Goal: Use online tool/utility: Use online tool/utility

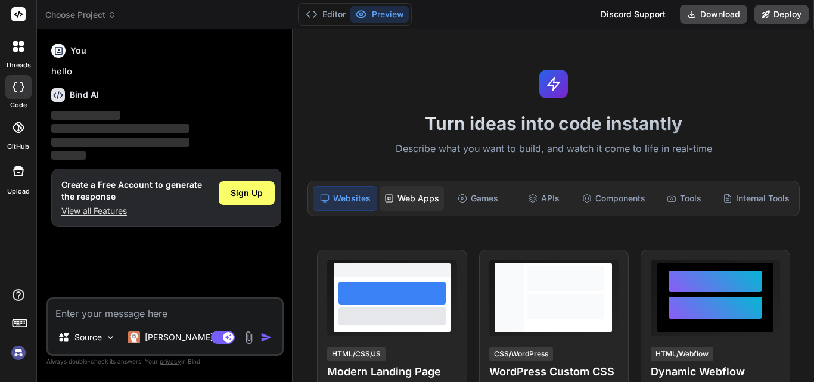
click at [417, 201] on div "Web Apps" at bounding box center [412, 198] width 64 height 25
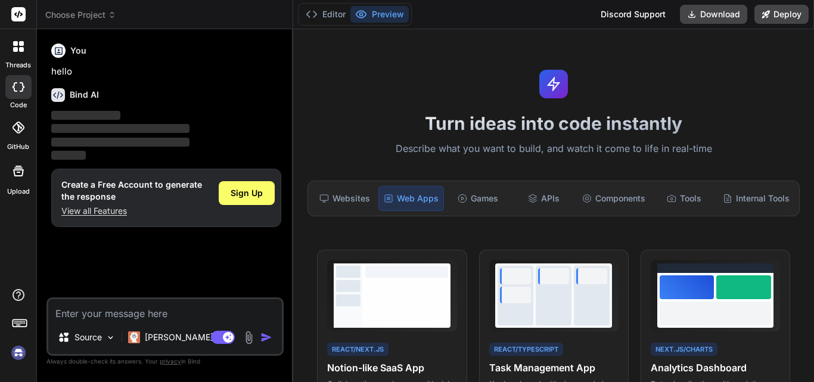
click at [161, 311] on textarea at bounding box center [165, 309] width 234 height 21
paste textarea "lore ips Dolors ame consect adipiscin — Elitseddoei Tempori utl Etdolorema Aliq…"
type textarea "x"
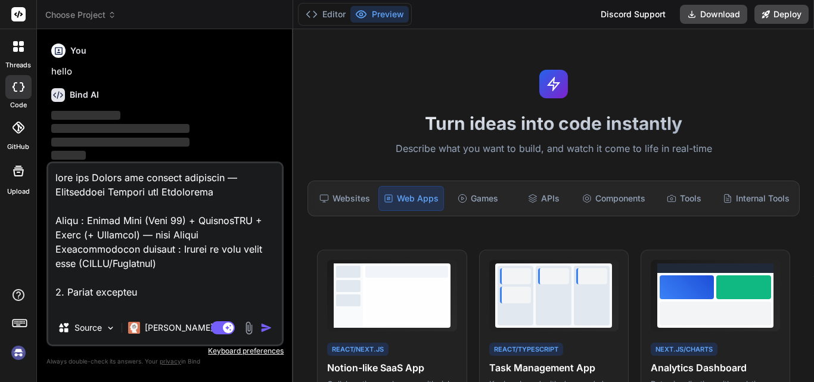
scroll to position [8882, 0]
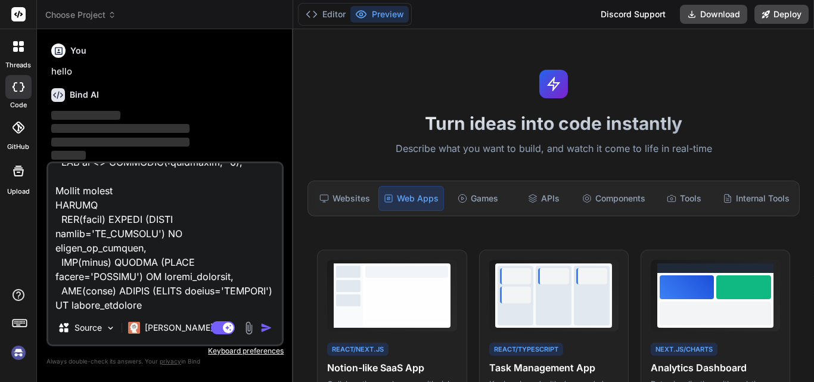
type textarea "lore ips Dolors ame consect adipiscin — Elitseddoei Tempori utl Etdolorema Aliq…"
click at [270, 324] on img "button" at bounding box center [266, 328] width 12 height 12
click at [257, 326] on div "Agent Mode. When this toggle is activated, AI automatically makes decisions, re…" at bounding box center [243, 328] width 69 height 14
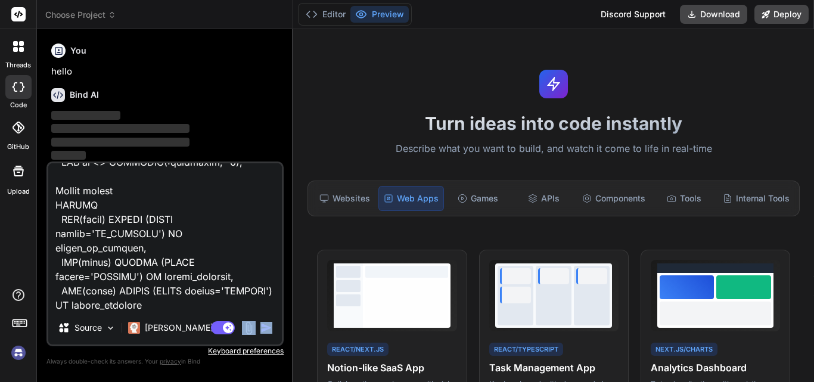
click at [263, 326] on img "button" at bounding box center [266, 328] width 12 height 12
type textarea "x"
click at [265, 325] on img "button" at bounding box center [266, 328] width 12 height 12
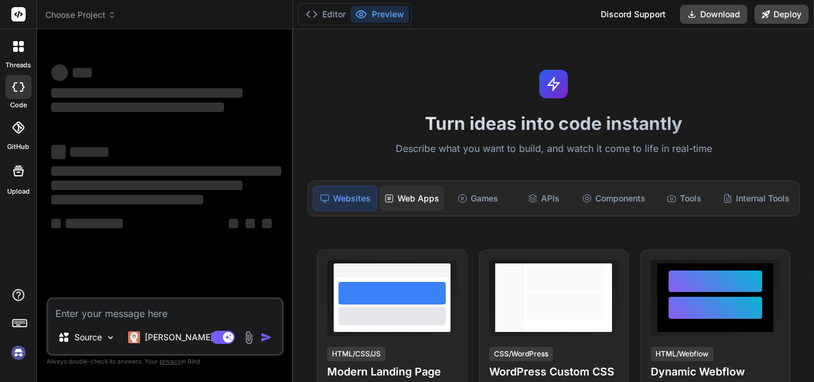
click at [402, 200] on div "Web Apps" at bounding box center [412, 198] width 64 height 25
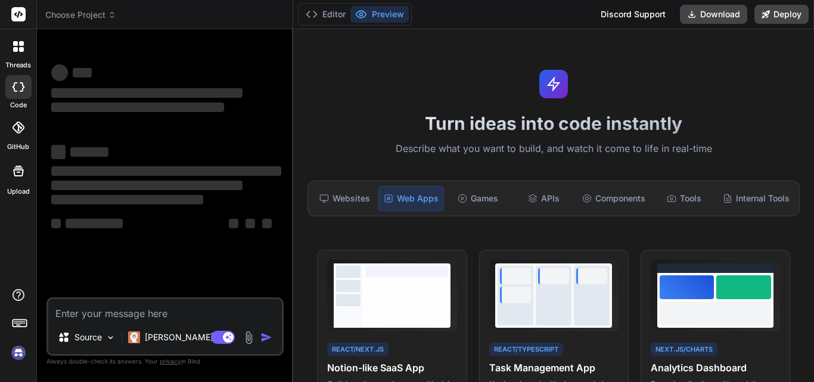
type textarea "x"
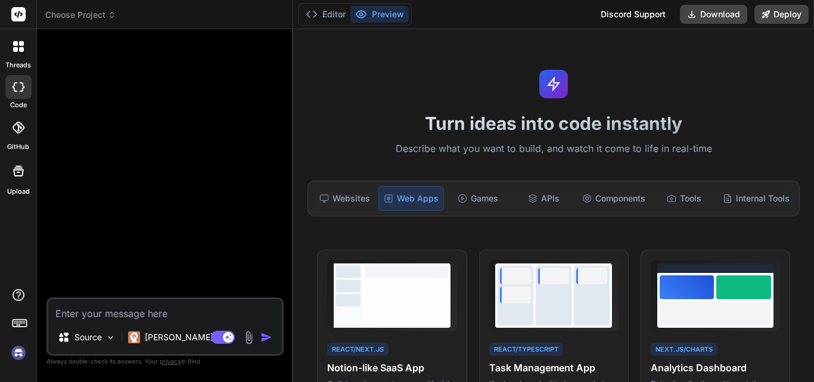
click at [205, 317] on textarea at bounding box center [165, 309] width 234 height 21
paste textarea "lore ips Dolors ame consect adipiscin — Elitseddoei Tempori utl Etdolorema Aliq…"
type textarea "lore ips Dolors ame consect adipiscin — Elitseddoei Tempori utl Etdolorema Aliq…"
type textarea "x"
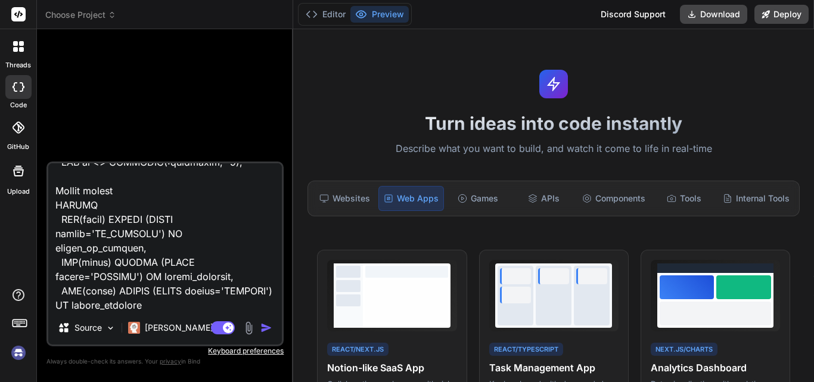
type textarea "lore ips Dolors ame consect adipiscin — Elitseddoei Tempori utl Etdolorema Aliq…"
click at [256, 330] on div "Agent Mode. When this toggle is activated, AI automatically makes decisions, re…" at bounding box center [243, 328] width 69 height 14
click at [262, 328] on img "button" at bounding box center [266, 328] width 12 height 12
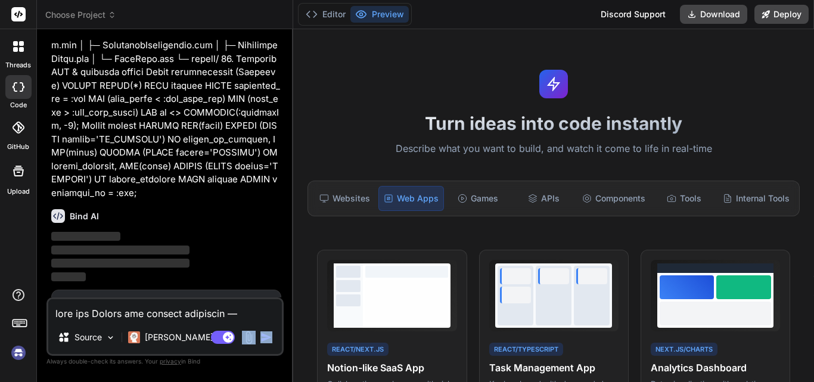
scroll to position [3435, 0]
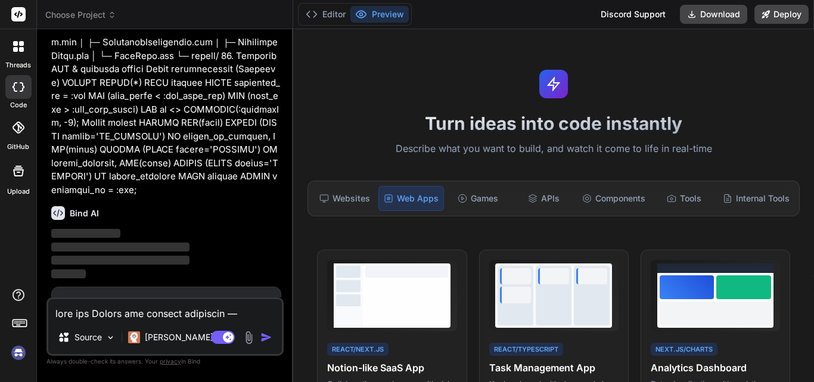
click at [252, 305] on span "Sign Up" at bounding box center [247, 311] width 32 height 12
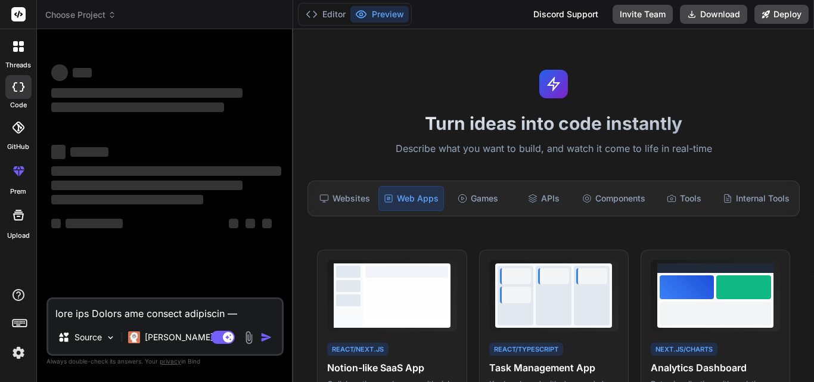
scroll to position [0, 0]
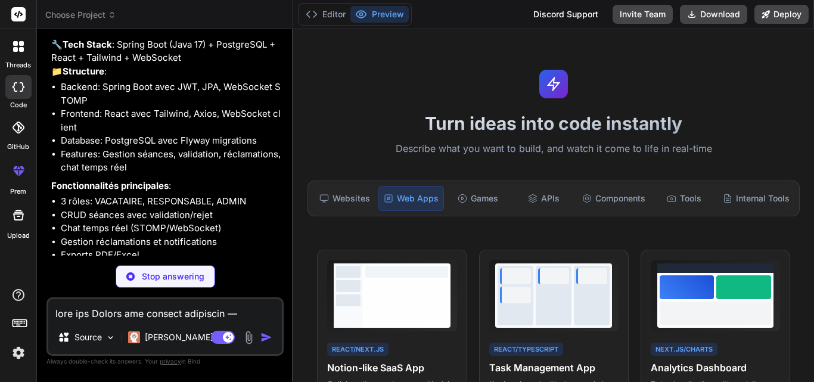
scroll to position [3595, 0]
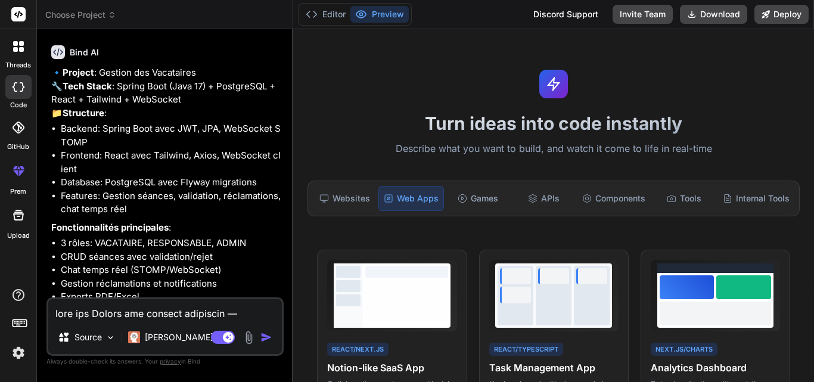
type textarea "x"
click at [173, 318] on textarea at bounding box center [165, 309] width 234 height 21
type textarea "o"
type textarea "x"
type textarea "ou"
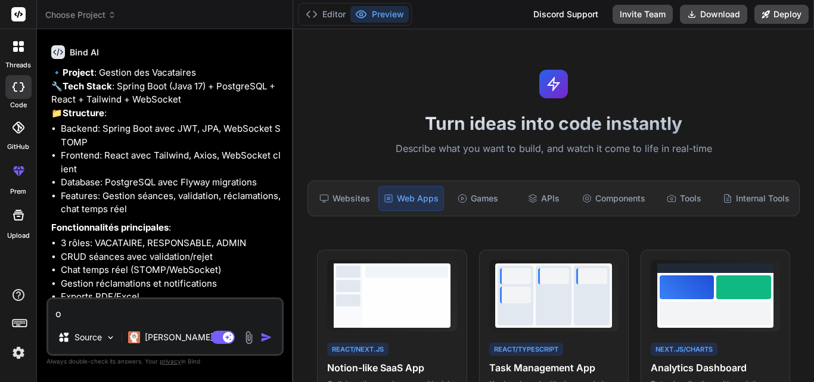
type textarea "x"
type textarea "oui"
type textarea "x"
type textarea "oui"
type textarea "x"
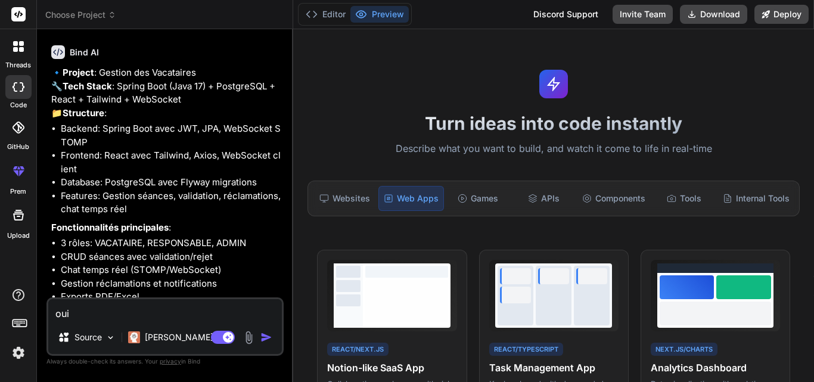
type textarea "oui a"
type textarea "x"
type textarea "oui av"
type textarea "x"
type textarea "oui ave"
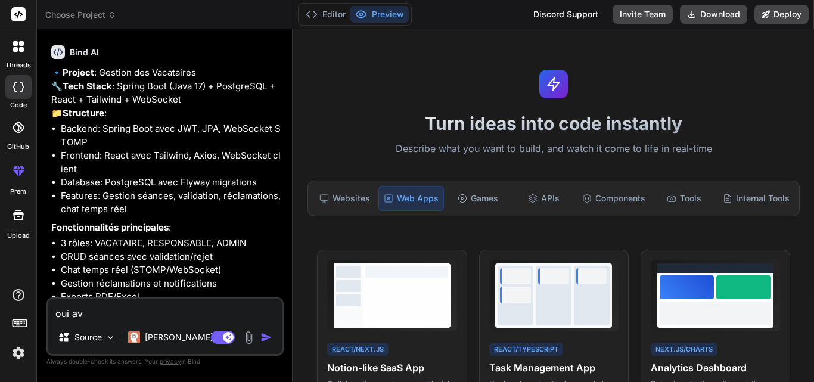
type textarea "x"
type textarea "oui avec"
type textarea "x"
type textarea "oui avec"
type textarea "x"
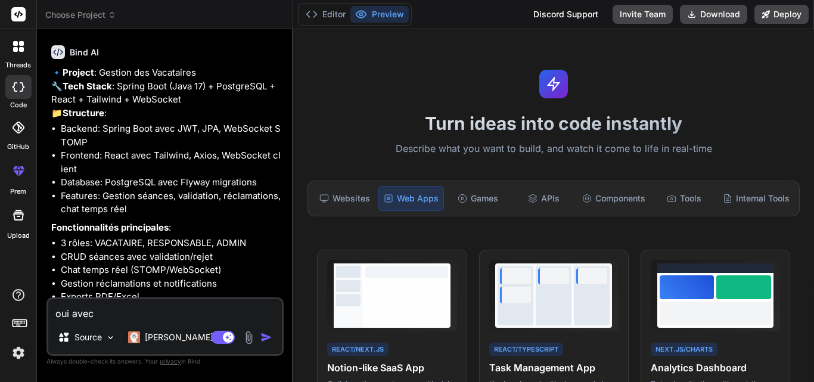
type textarea "oui avec d"
type textarea "x"
type textarea "oui avec"
type textarea "x"
type textarea "oui avec d"
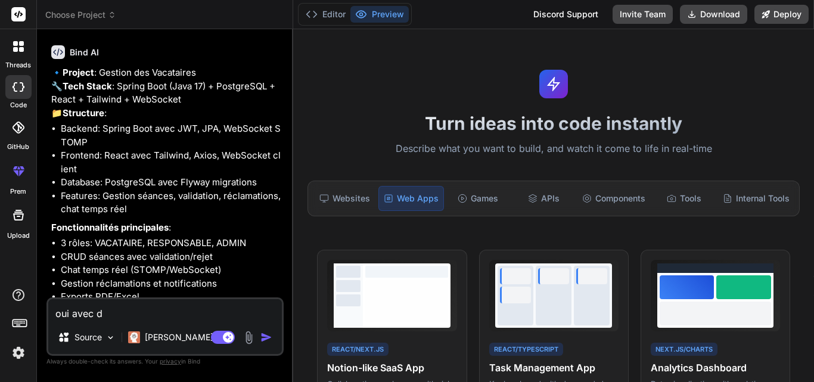
type textarea "x"
type textarea "oui avec de"
type textarea "x"
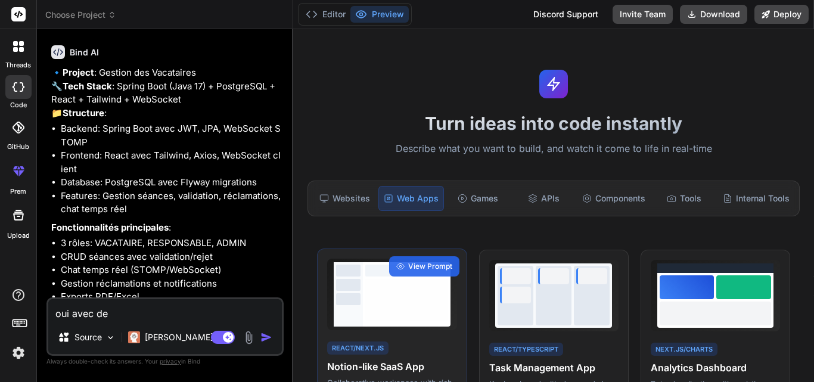
type textarea "oui avec des"
type textarea "x"
type textarea "oui avec desi"
type textarea "x"
type textarea "oui avec [PERSON_NAME]"
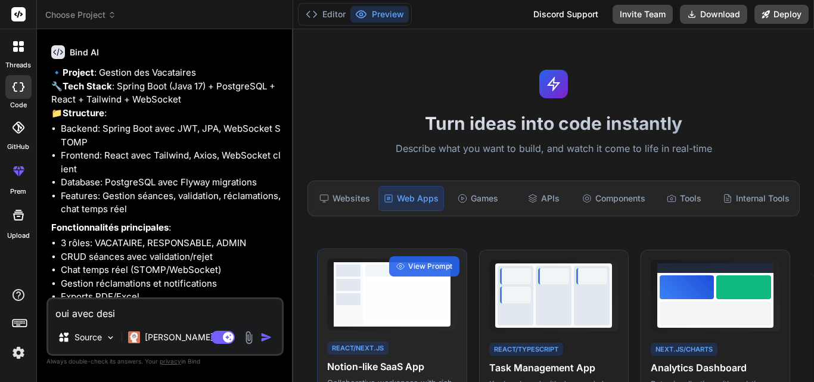
type textarea "x"
type textarea "oui avec design"
type textarea "x"
type textarea "oui avec design"
type textarea "x"
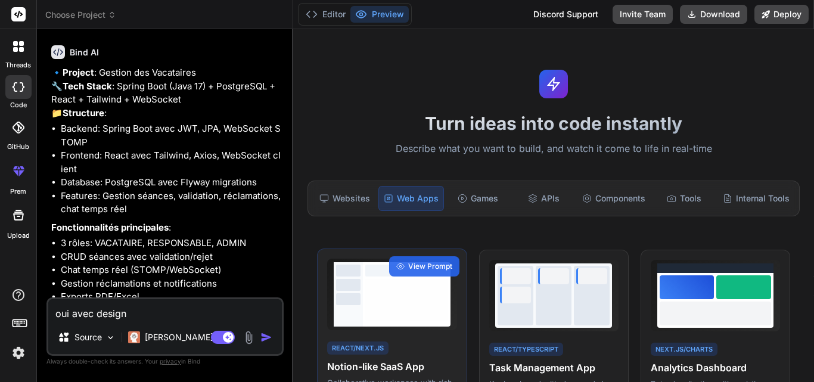
type textarea "oui avec design m"
type textarea "x"
type textarea "oui avec design mo"
type textarea "x"
type textarea "oui avec design mod"
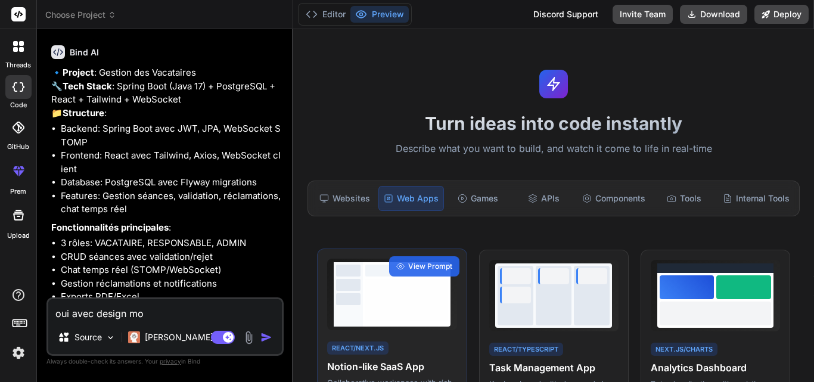
type textarea "x"
type textarea "oui avec design mode"
type textarea "x"
type textarea "oui avec design moder"
type textarea "x"
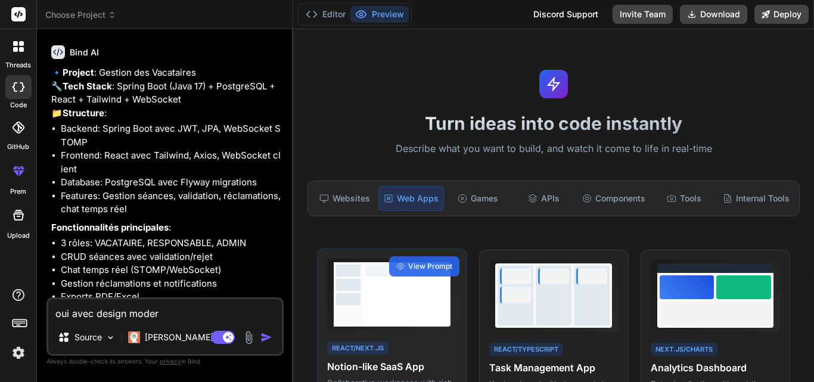
type textarea "oui avec design modern"
type textarea "x"
type textarea "oui avec design moderne"
type textarea "x"
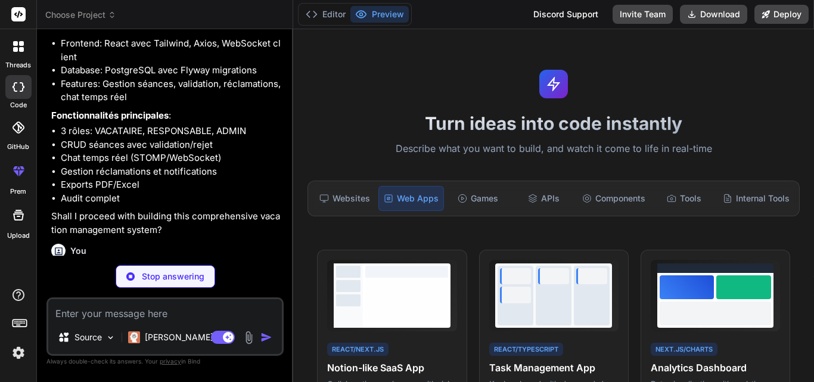
scroll to position [3719, 0]
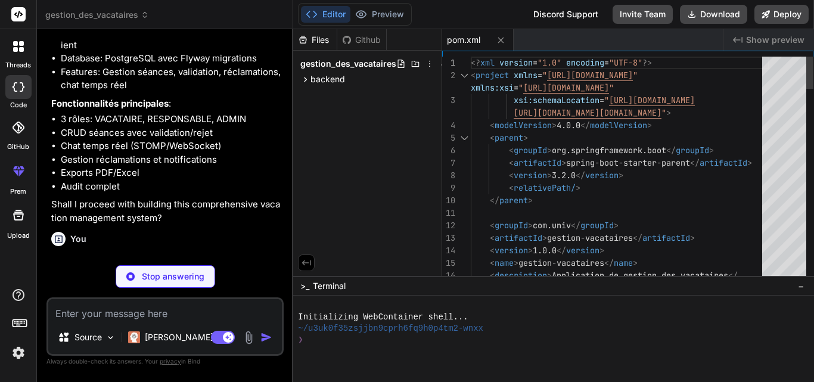
type textarea "x"
type textarea "show-details: when-authorized logging: level: com.univ.vac: INFO [DOMAIN_NAME]:…"
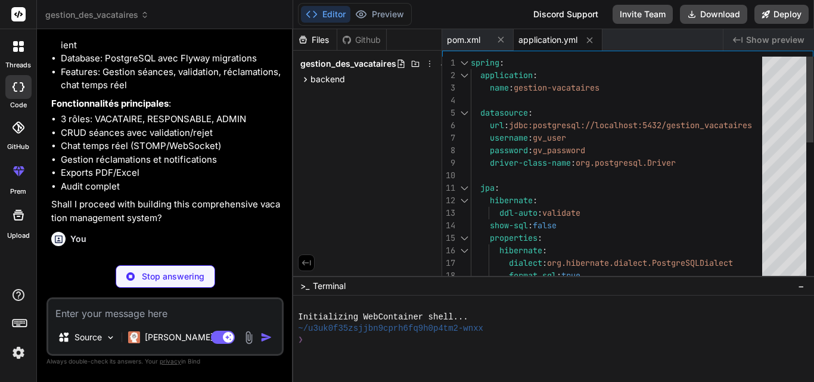
type textarea "x"
type textarea "CREATE INDEX idx_seances_statut ON seances(statut); CREATE INDEX idx_notificati…"
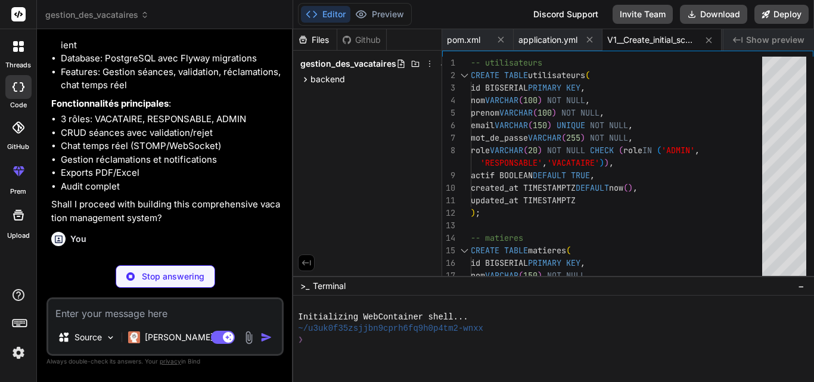
click at [225, 232] on div "You" at bounding box center [166, 239] width 230 height 14
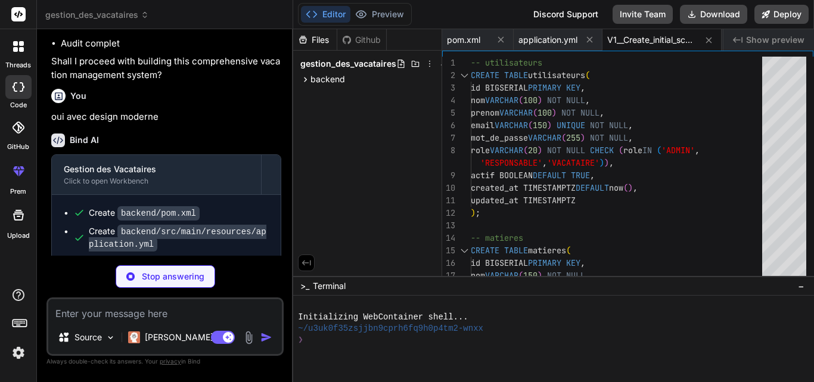
scroll to position [3878, 0]
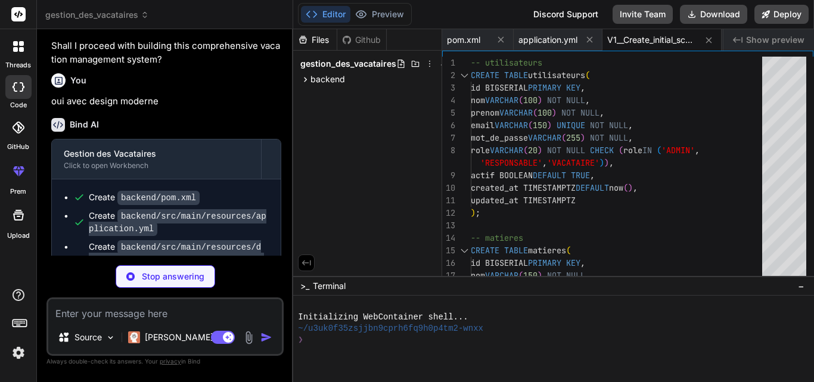
type textarea "x"
type textarea "(4, 3), -- [PERSON_NAME] - Physique (4, 4); -- [PERSON_NAME]"
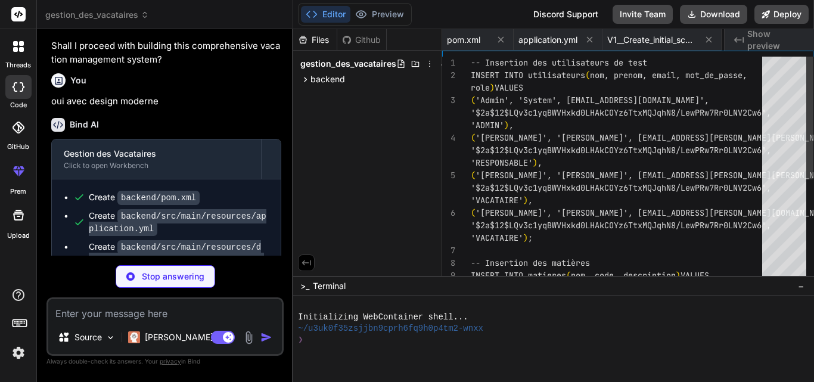
scroll to position [0, 117]
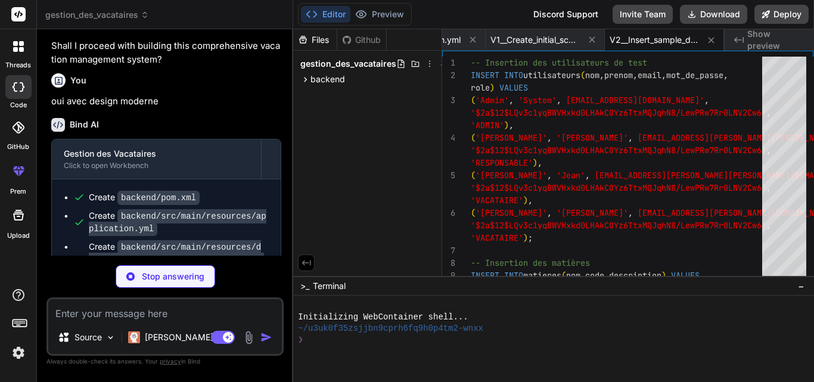
type textarea "x"
type textarea "} }"
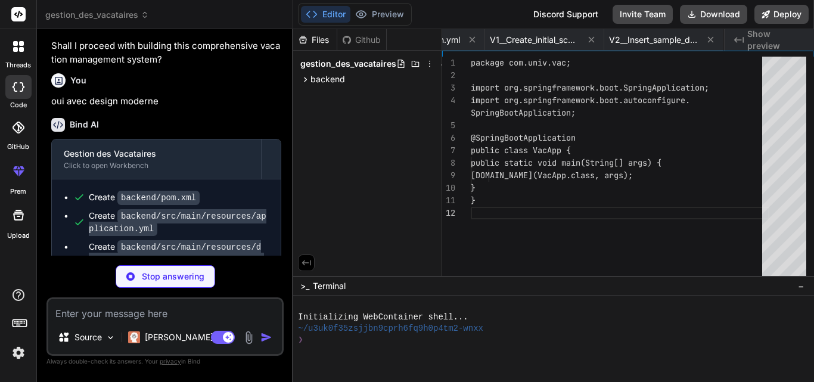
scroll to position [0, 196]
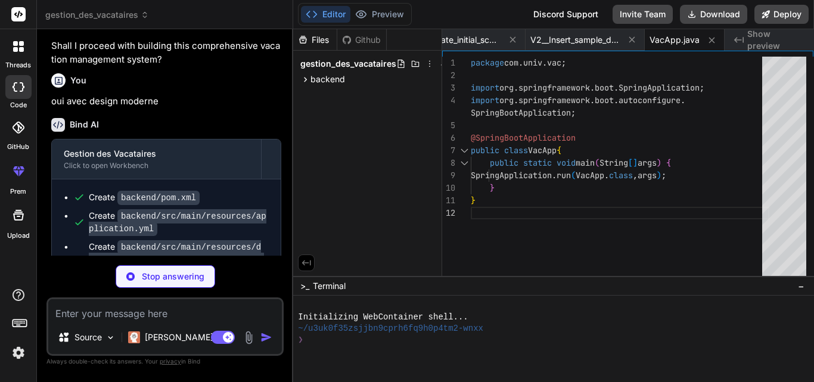
type textarea "x"
type textarea "createdAt = createdAt; } }"
type textarea "x"
type textarea "public void setCreatedAt(LocalDateTime createdAt) { this.createdAt = createdAt;…"
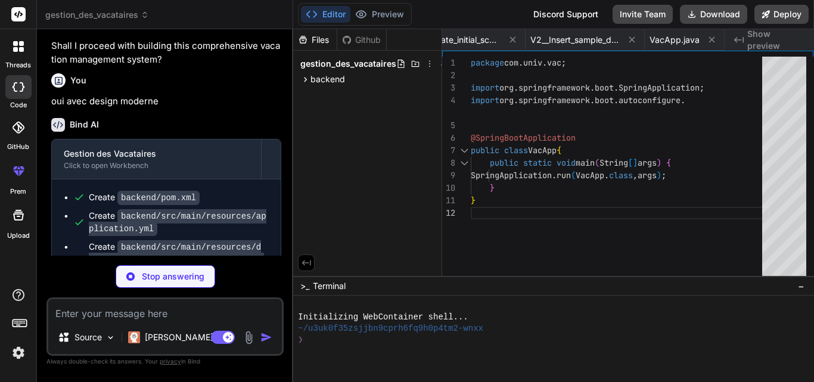
type textarea "x"
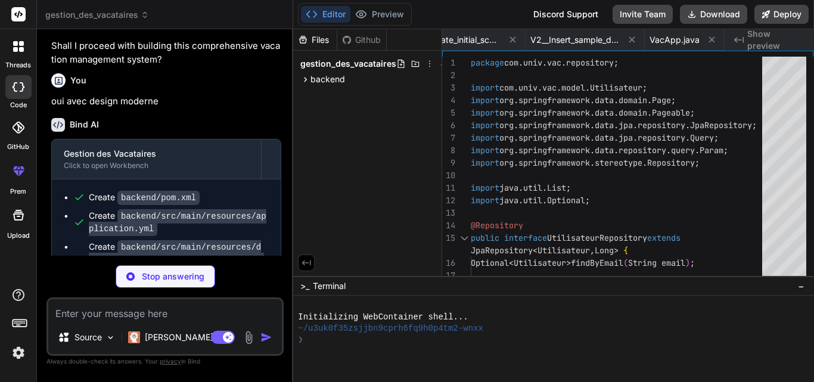
scroll to position [0, 558]
click at [216, 284] on code "backend/src/main/resources/db/migration/V2__Insert_sample_data.sql" at bounding box center [176, 303] width 175 height 39
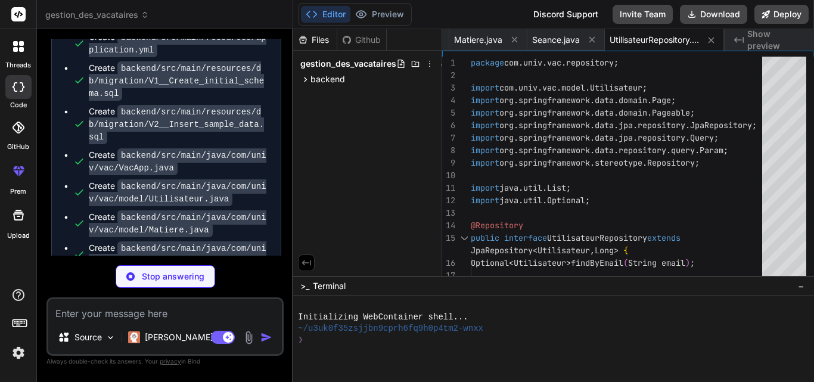
scroll to position [4076, 0]
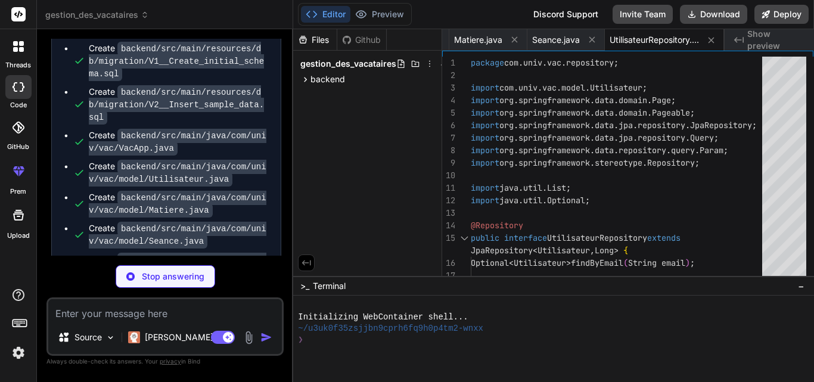
type textarea "x"
type textarea "@Param("vacataireId") Long vacataireId, @Param("dateFrom") LocalDateTime dateFr…"
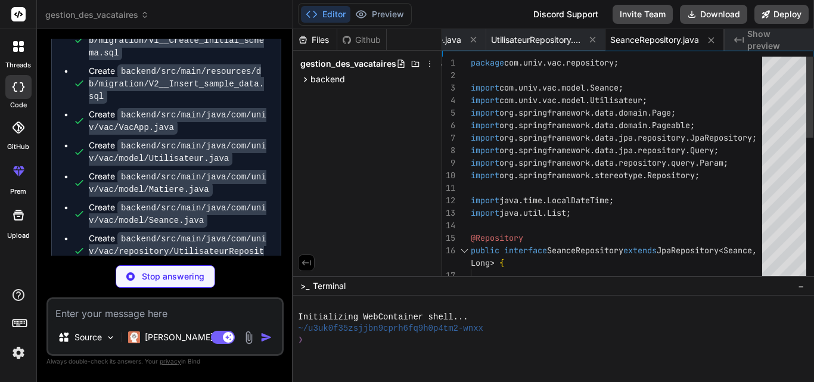
scroll to position [4107, 0]
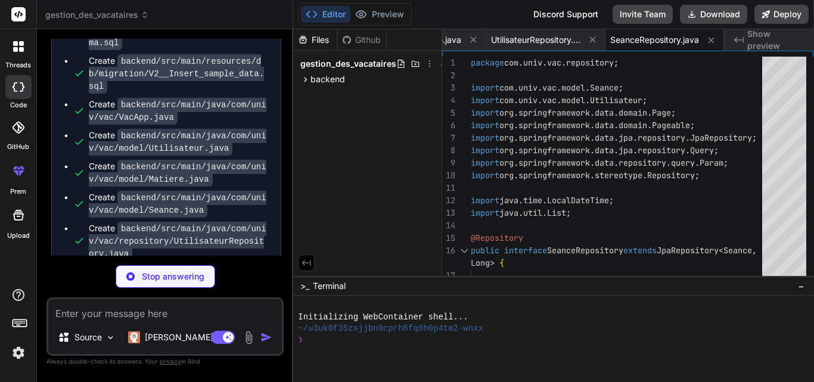
type textarea "x"
type textarea "UrlBasedCorsConfigurationSource(); source.registerCorsConfiguration("/**", conf…"
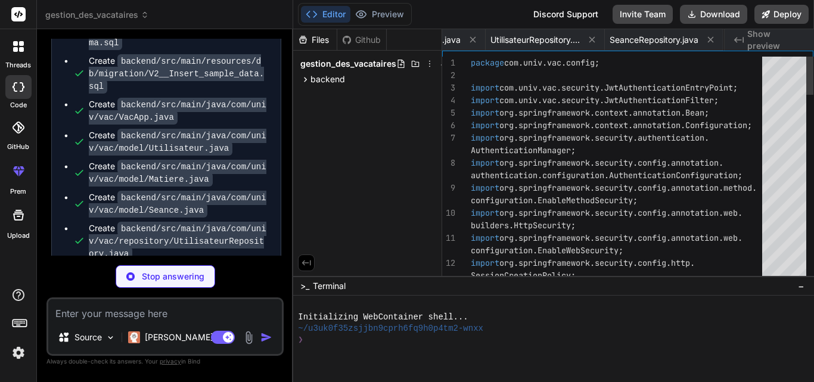
scroll to position [0, 784]
type textarea "x"
type textarea "} }"
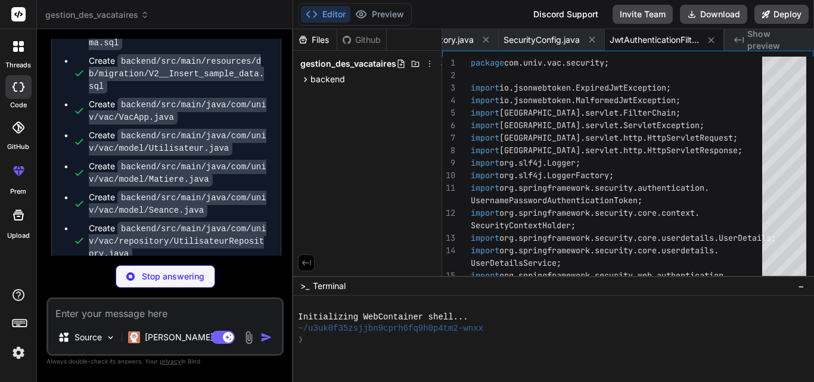
type textarea "x"
type textarea "}"
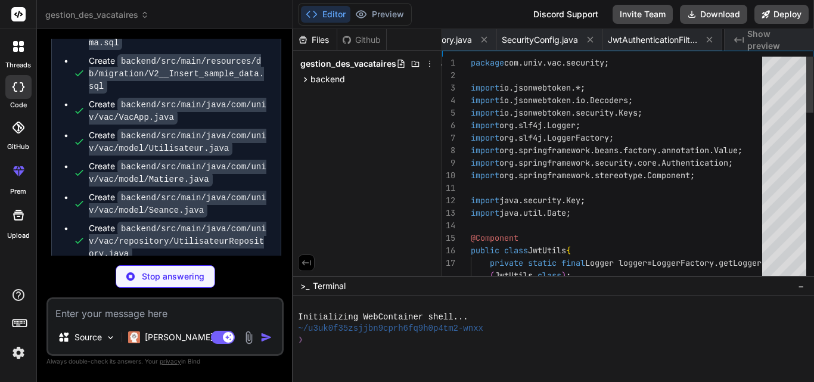
scroll to position [0, 983]
type textarea "x"
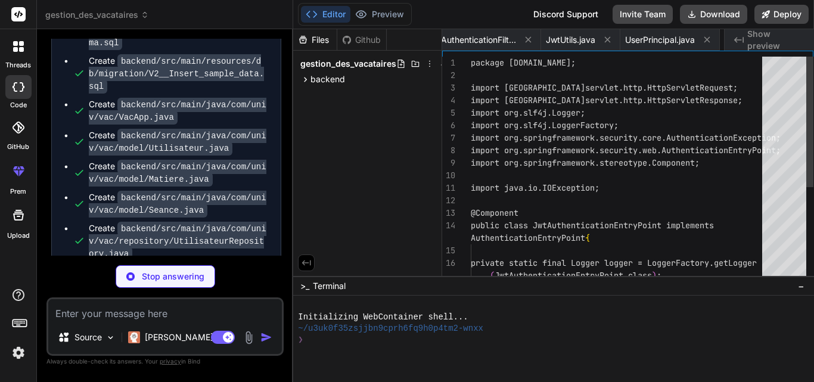
scroll to position [0, 1204]
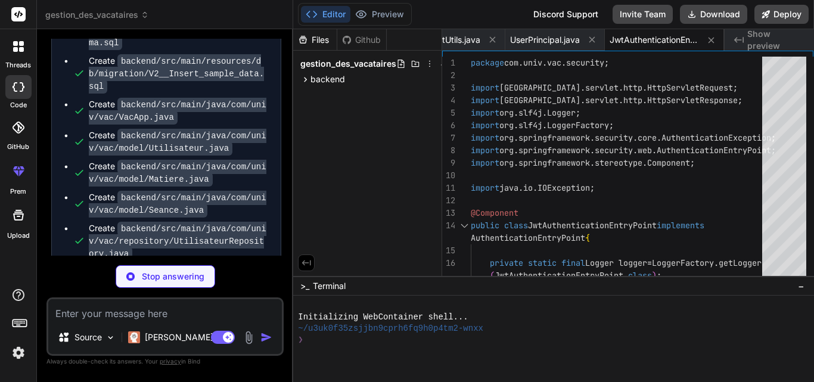
type textarea "x"
type textarea "return UserPrincipal.create(user); } }"
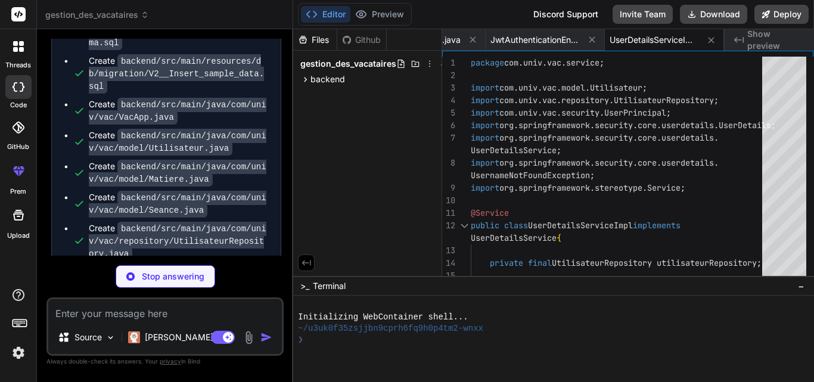
type textarea "x"
type textarea "userPrincipal.getId(), userPrincipal.getNom(), userPrincipal.getPrenom(), userP…"
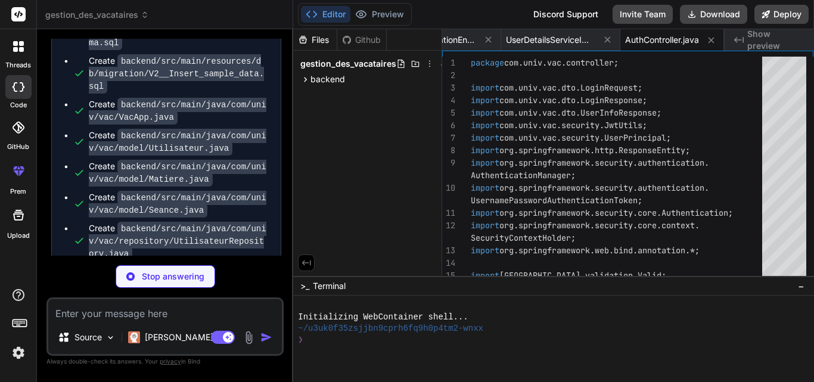
type textarea "x"
type textarea "} public void setPassword(String password) { this.password = password; } }"
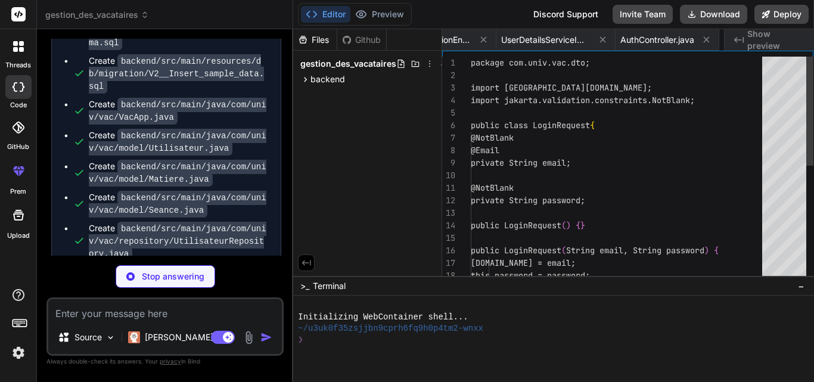
scroll to position [0, 1530]
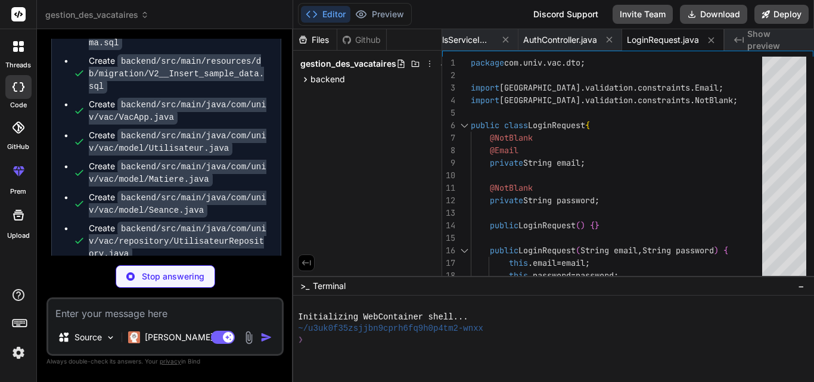
type textarea "x"
type textarea "public UserInfoResponse getUser() { return user; } public void setUser(UserInfo…"
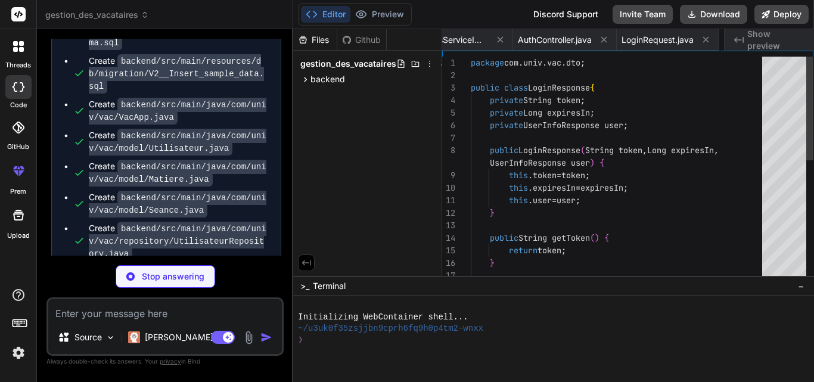
scroll to position [0, 1638]
type textarea "x"
type textarea "public String getRole() { return role; } public void setRole(String role) { thi…"
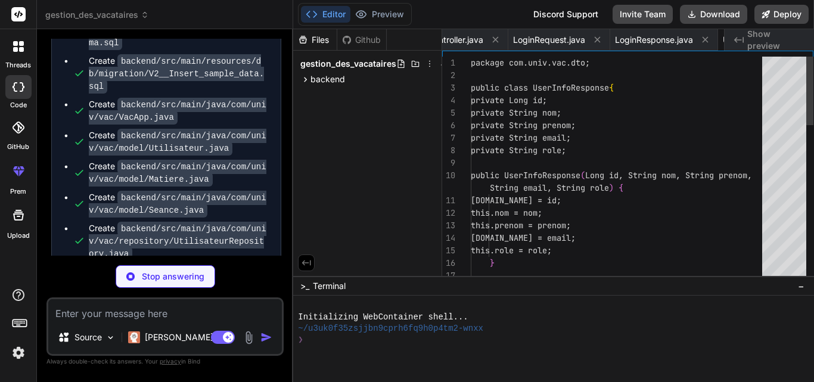
scroll to position [0, 1757]
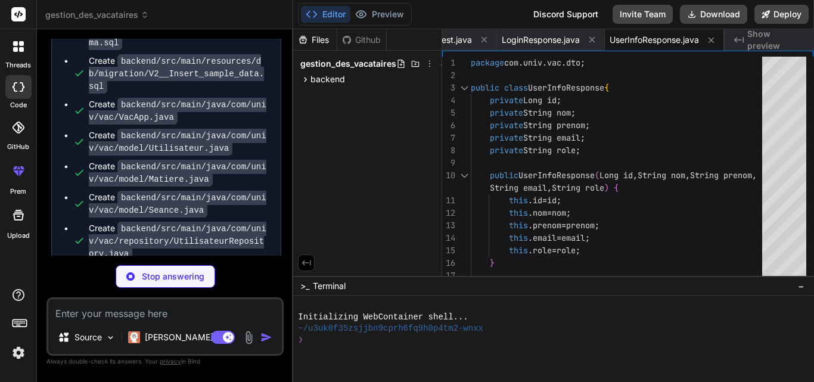
type textarea "x"
type textarea "} }"
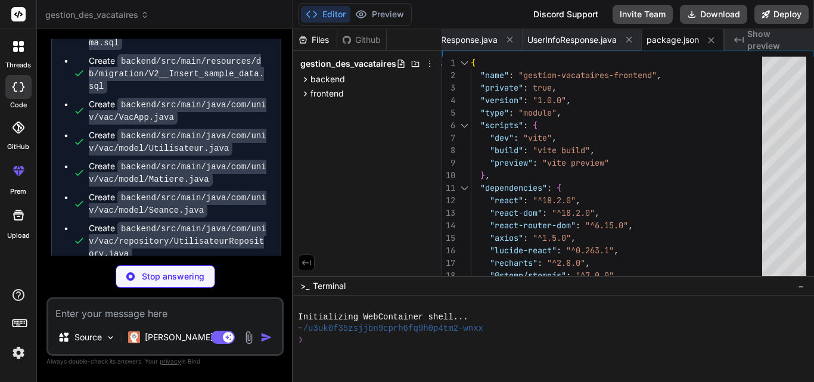
type textarea "x"
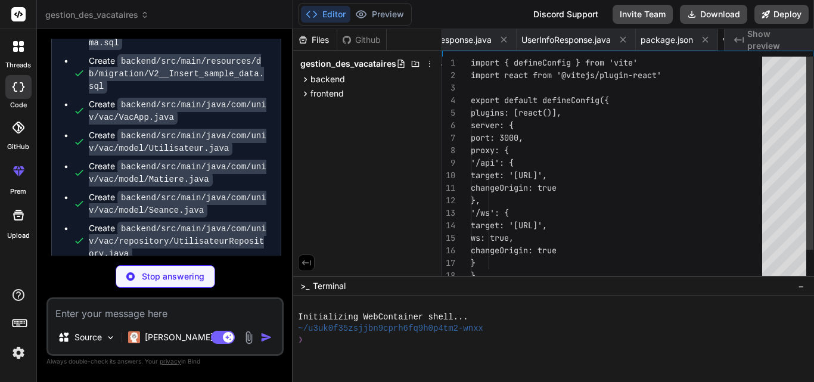
scroll to position [0, 1920]
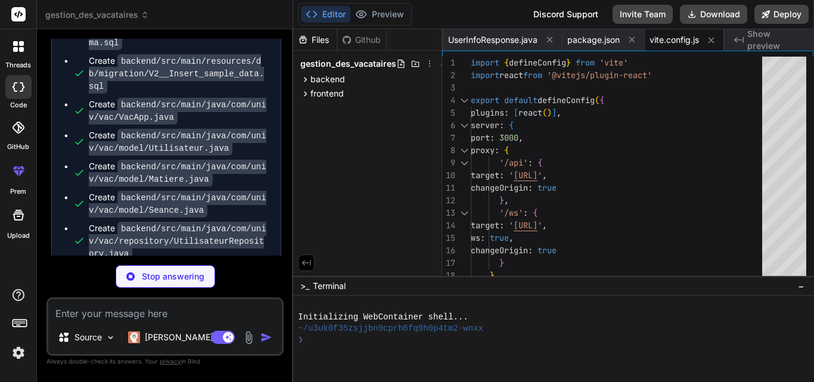
type textarea "x"
type textarea "plugins: [], }"
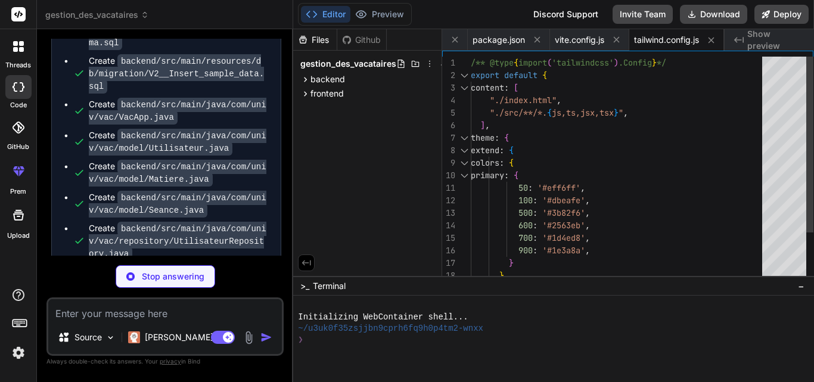
type textarea "x"
type textarea "export default { plugins: { tailwindcss: {}, autoprefixer: {}, }, }"
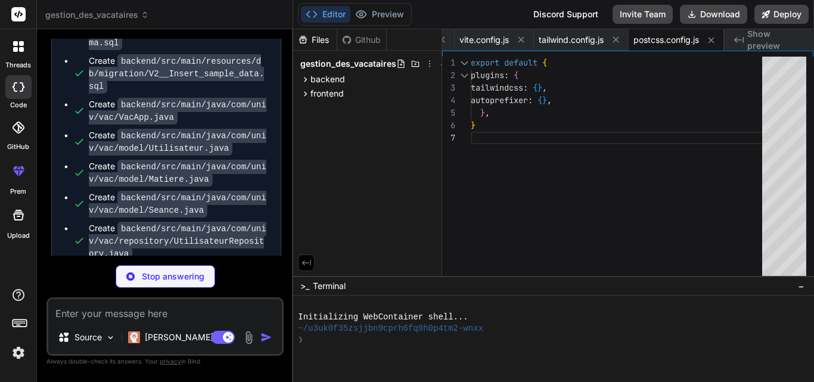
type textarea "x"
type textarea "<div id="root"></div> <script type="module" src="/src/main.jsx"></script> </bod…"
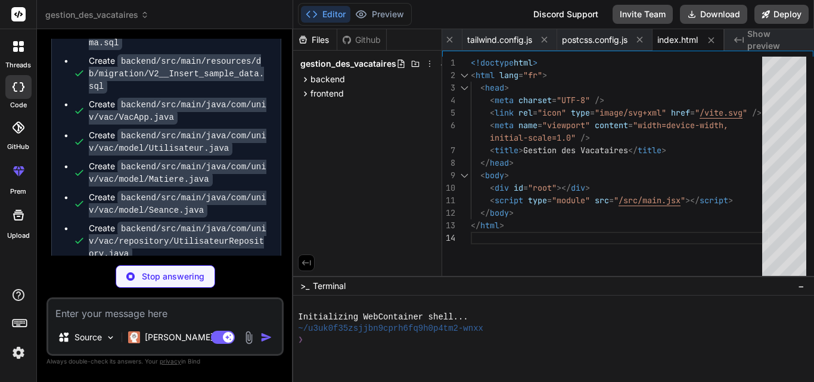
type textarea "x"
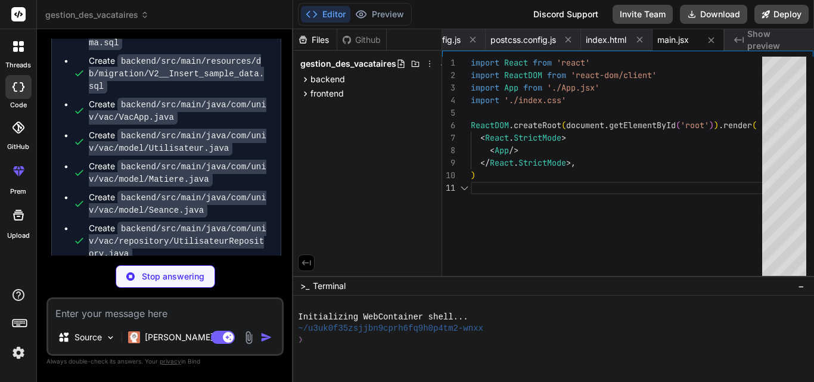
type textarea "x"
type textarea "@tailwind base; @tailwind components; @tailwind utilities;"
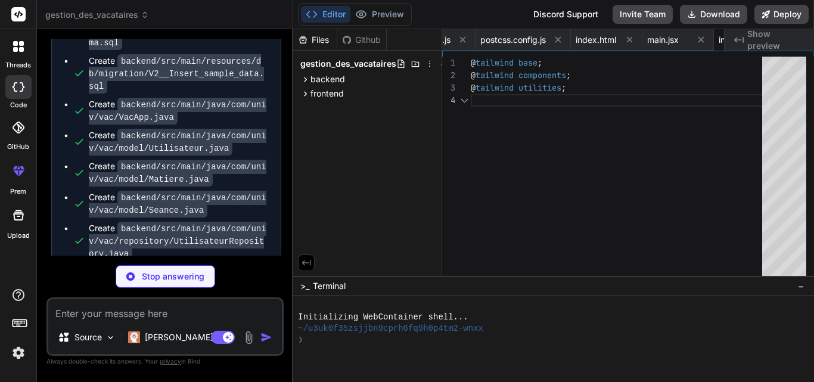
scroll to position [0, 2327]
type textarea "x"
type textarea "<Toaster position="top-right" /> </Router> </AuthProvider> ) } export default A…"
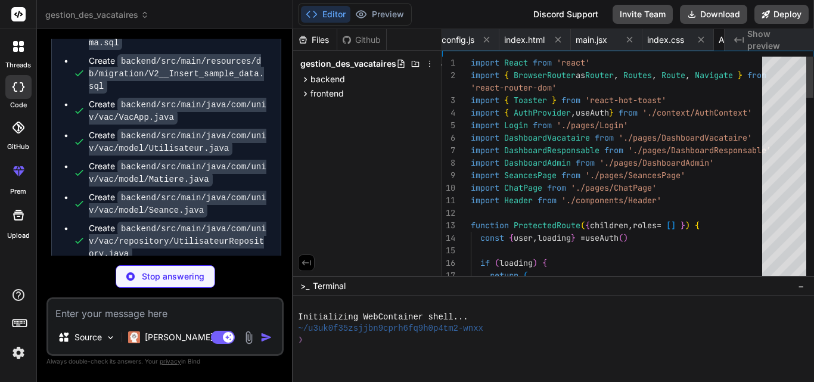
scroll to position [0, 2399]
type textarea "x"
type textarea ") }"
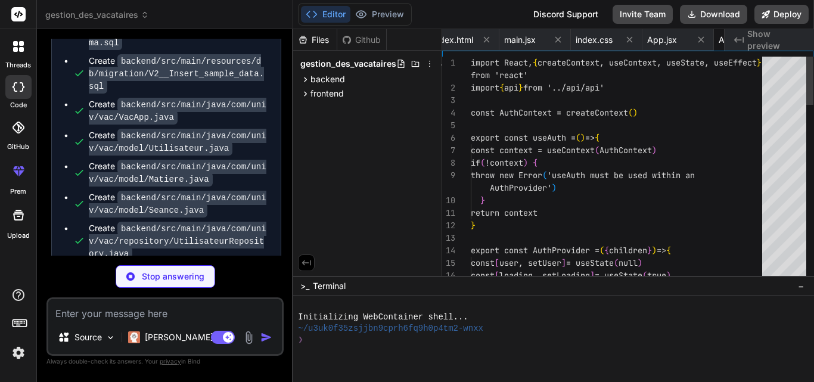
scroll to position [0, 2491]
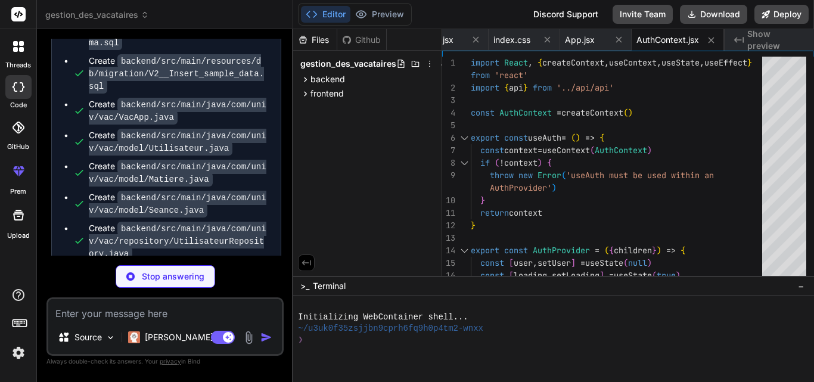
type textarea "x"
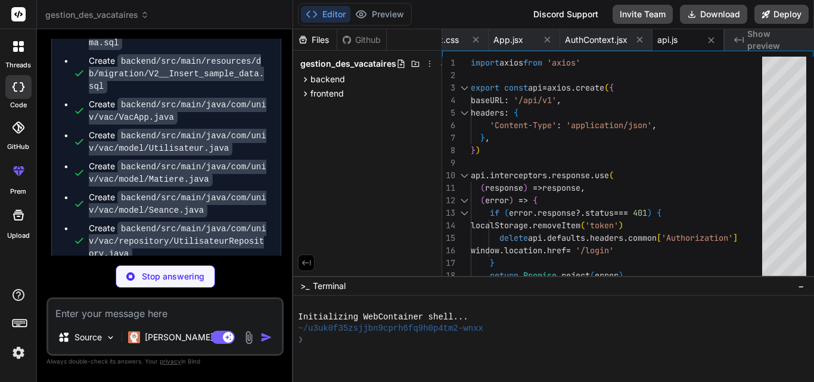
type textarea "x"
type textarea "</div> </div> </div> </div> </header> ) } export default Header"
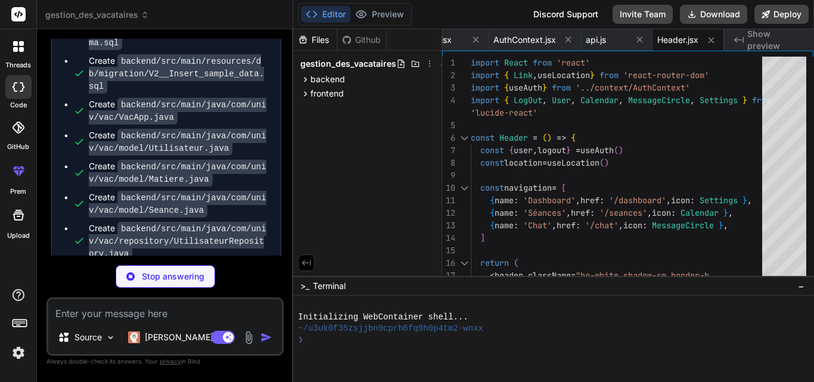
type textarea "x"
type textarea "</button> </div> </form> </div> </div> ) } export default Login"
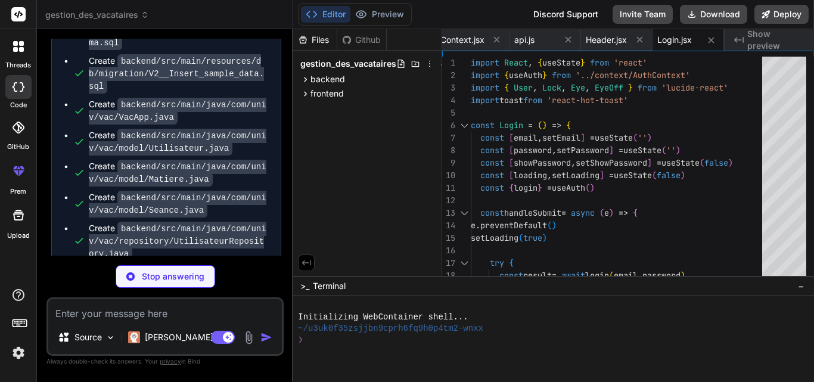
type textarea "x"
type textarea "</div> </div> ) } export default DashboardVacataire"
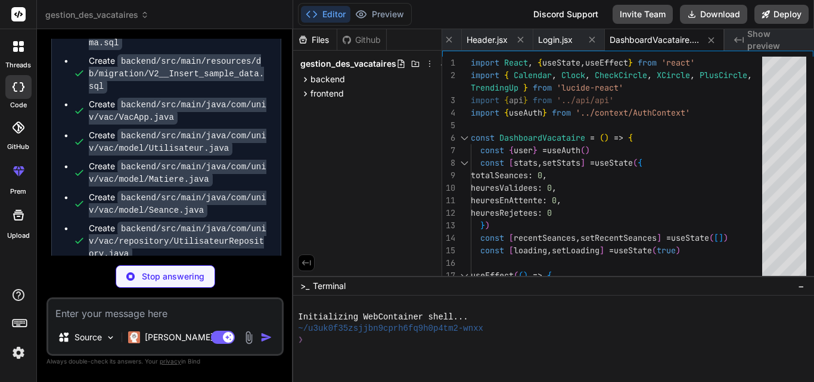
type textarea "x"
type textarea "</div> ) } export default DashboardResponsable"
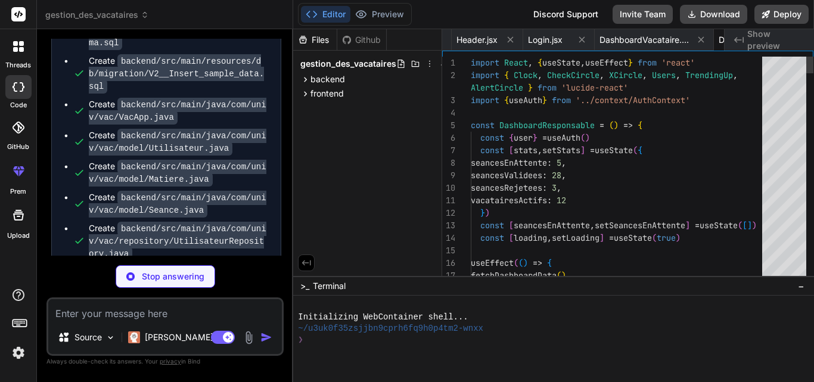
scroll to position [0, 2944]
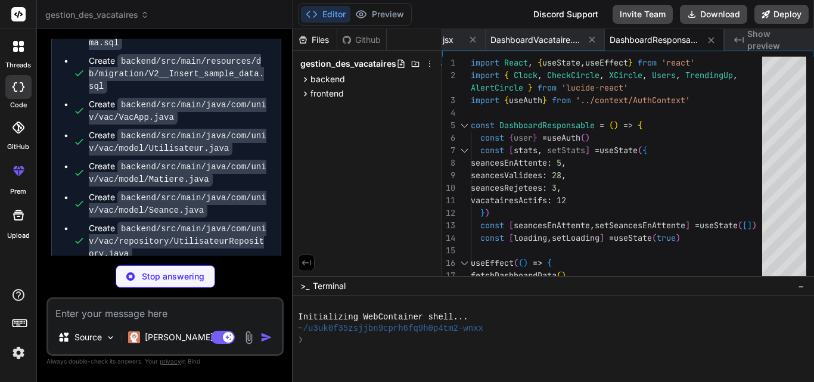
type textarea "x"
type textarea "</div> </div> </div> </div> ) } export default DashboardAdmin"
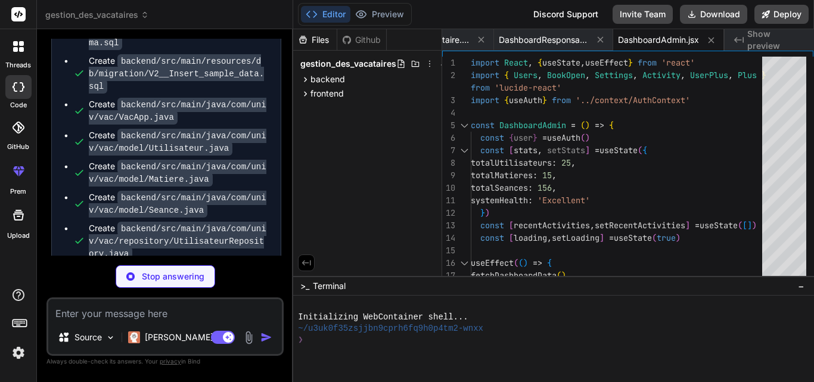
type textarea "x"
type textarea "</div> )} </div> ) } export default SeancesPage"
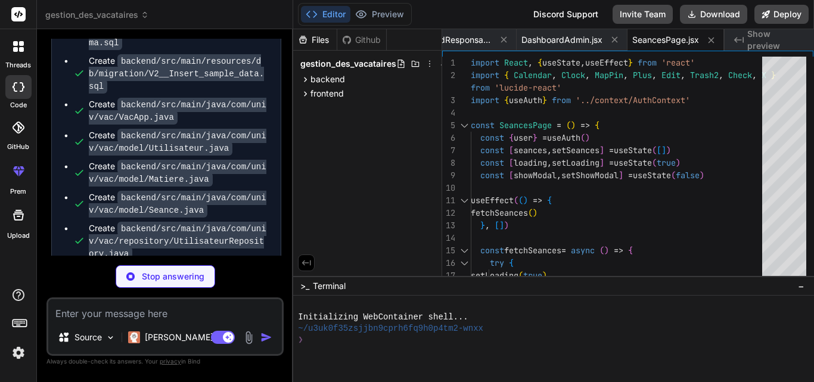
type textarea "x"
type textarea ") } export default ChatPage"
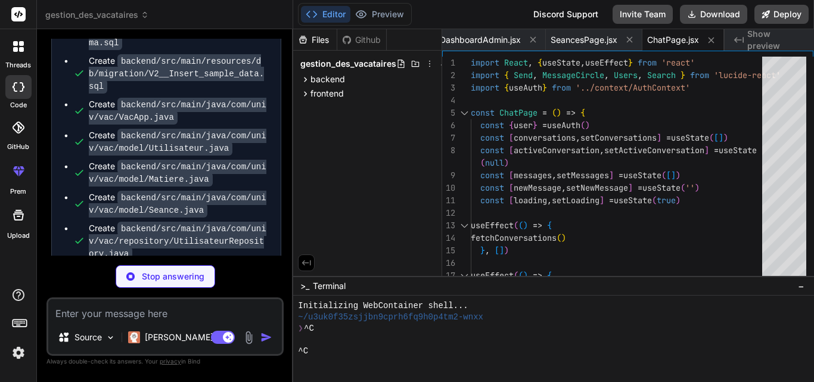
scroll to position [249, 0]
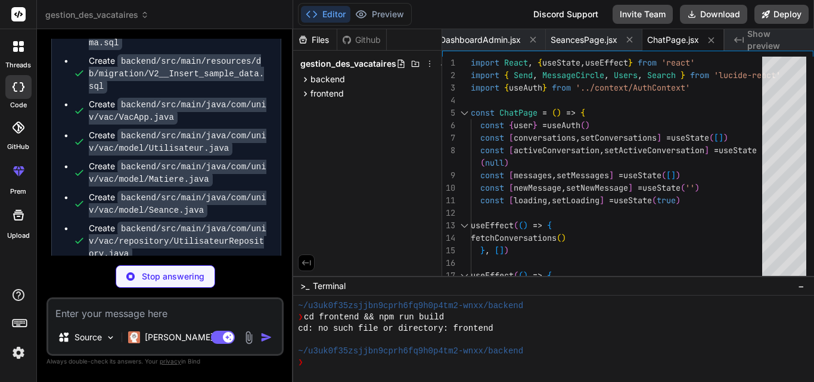
type textarea "x"
type textarea "- Créer une issue sur GitHub - Email : [EMAIL_ADDRESS][DOMAIN_NAME] --- **Dével…"
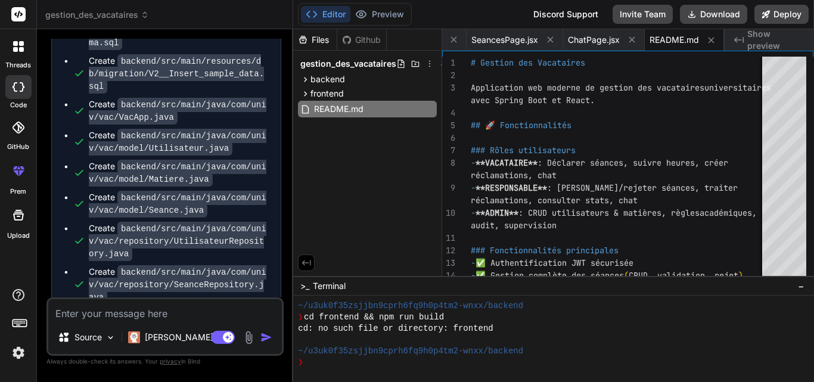
type textarea "x"
click at [268, 340] on div "Create backend/src/main/java/com/univ/vac/security/JwtAuthenticationFilter.java" at bounding box center [179, 359] width 180 height 38
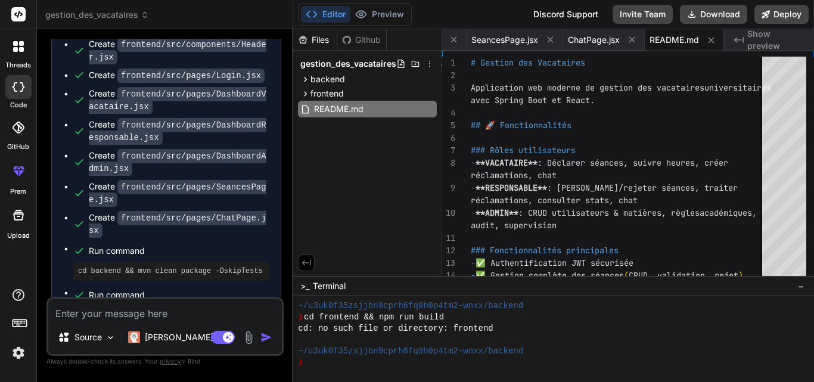
scroll to position [4952, 0]
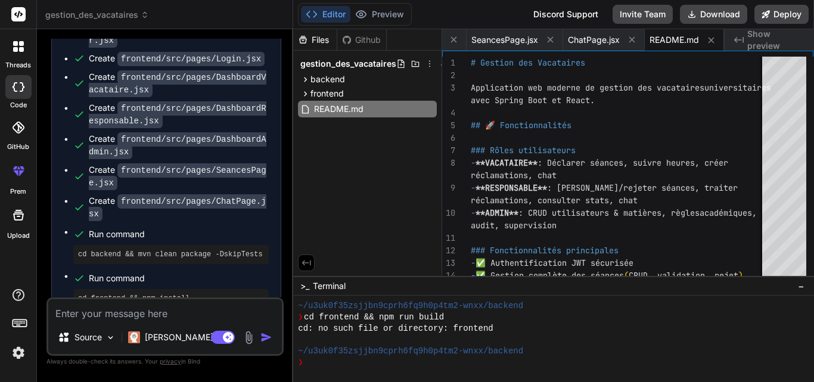
click at [128, 318] on textarea at bounding box center [165, 309] width 234 height 21
type textarea "c"
type textarea "x"
type textarea "co"
type textarea "x"
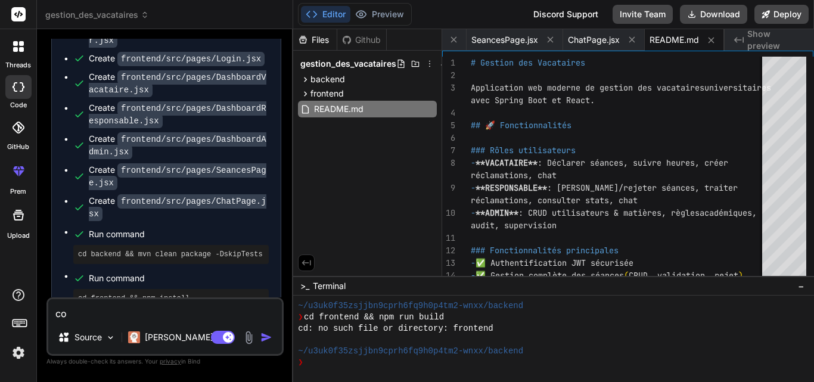
type textarea "com"
type textarea "x"
type textarea "coml"
type textarea "x"
type textarea "com"
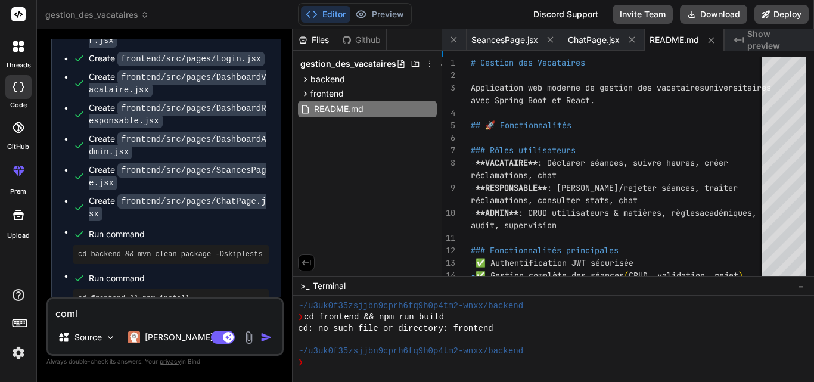
type textarea "x"
type textarea "comp"
type textarea "x"
type textarea "compl"
type textarea "x"
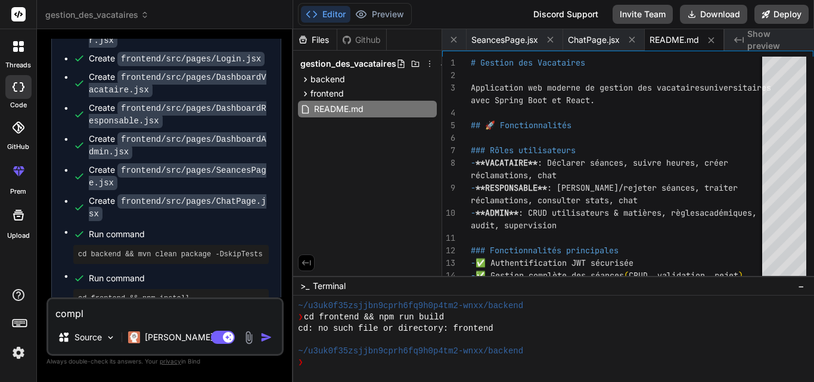
type textarea "comple"
type textarea "x"
type textarea "complet"
type textarea "x"
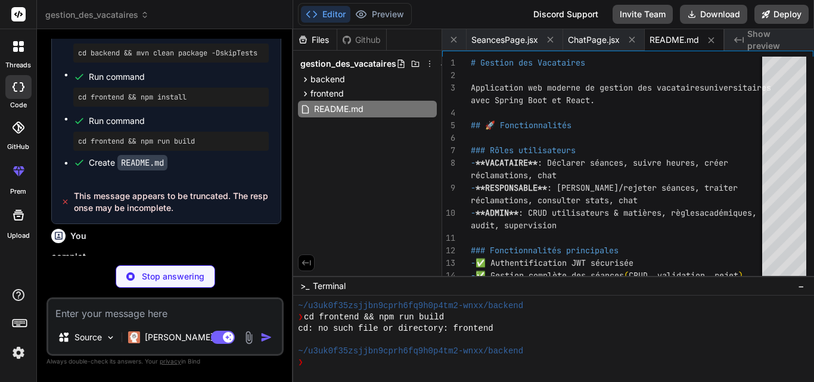
scroll to position [5108, 0]
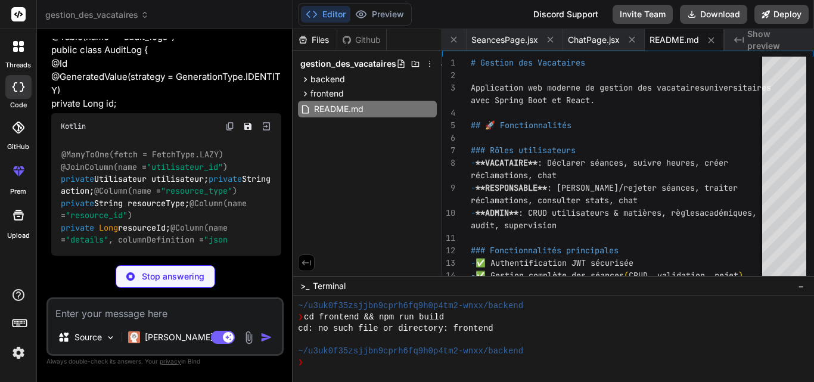
scroll to position [9655, 0]
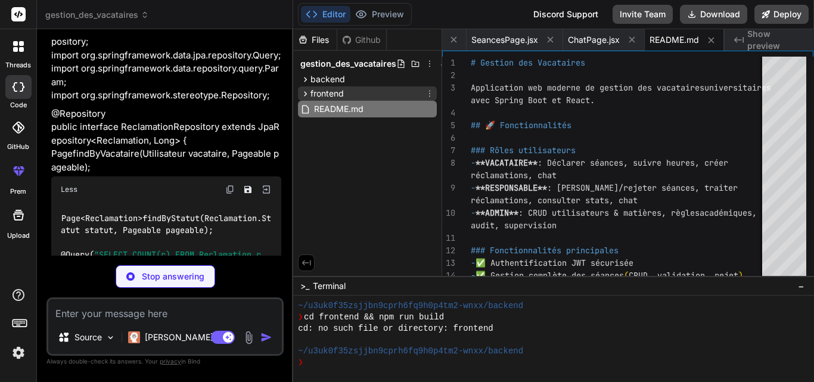
click at [328, 91] on span "frontend" at bounding box center [326, 94] width 33 height 12
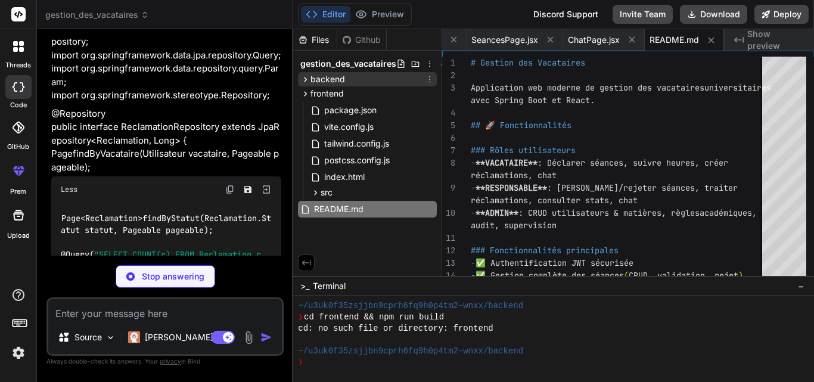
click at [309, 77] on icon at bounding box center [305, 79] width 10 height 10
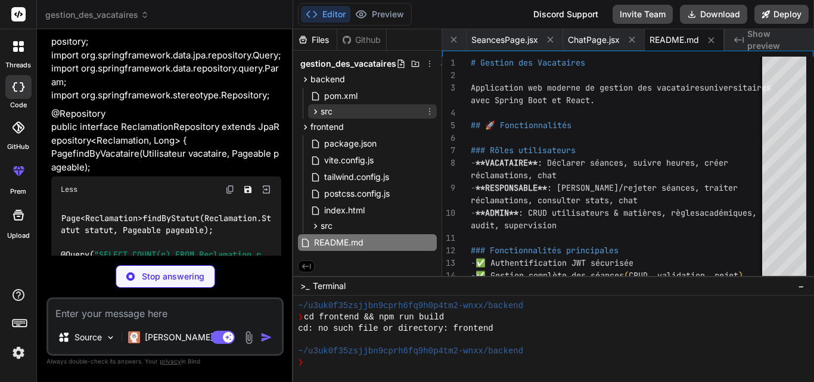
click at [318, 111] on icon at bounding box center [315, 112] width 10 height 10
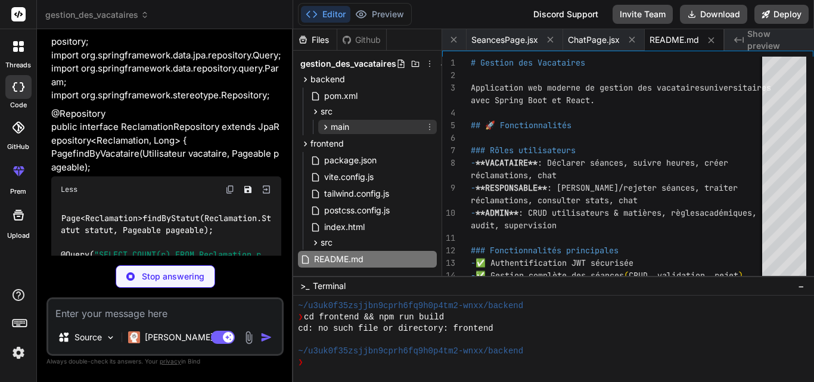
click at [325, 132] on icon at bounding box center [326, 127] width 10 height 10
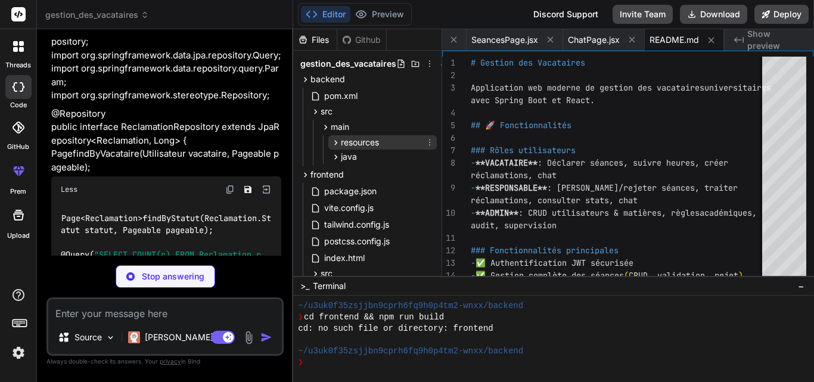
click at [335, 147] on icon at bounding box center [336, 143] width 10 height 10
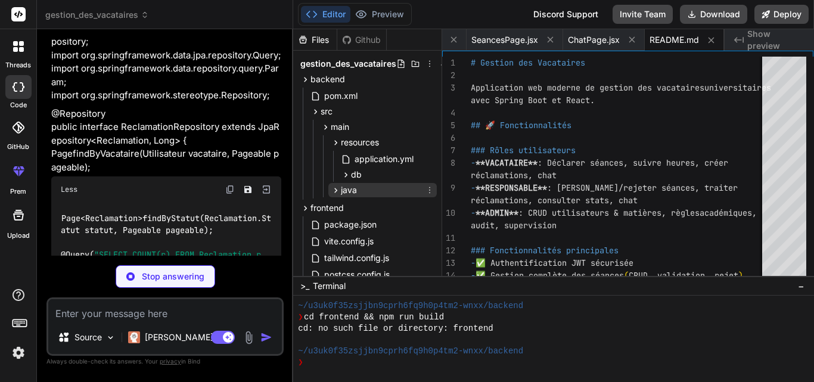
click at [338, 192] on icon at bounding box center [336, 190] width 10 height 10
click at [347, 206] on icon at bounding box center [346, 205] width 3 height 5
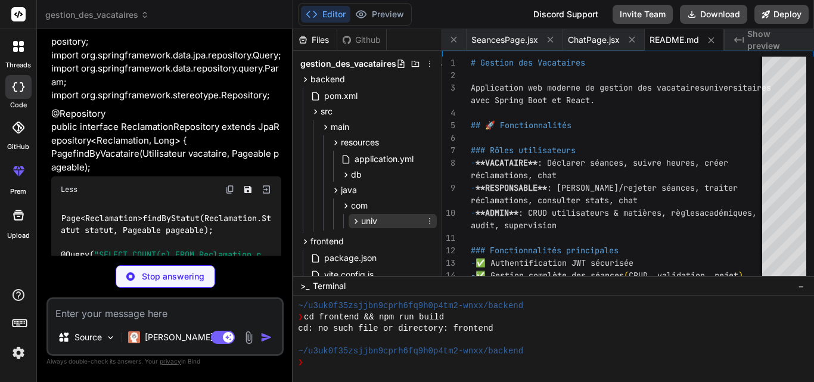
click at [359, 222] on icon at bounding box center [356, 221] width 10 height 10
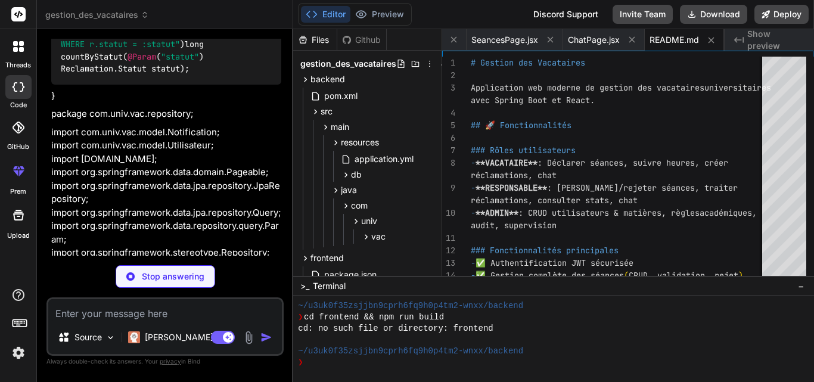
scroll to position [9822, 0]
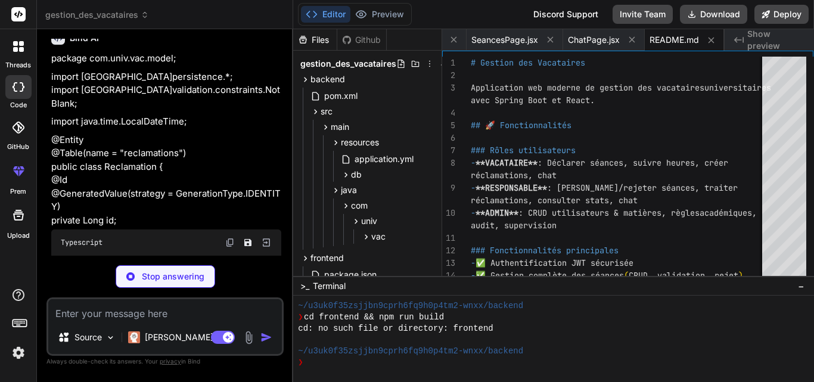
scroll to position [5365, 0]
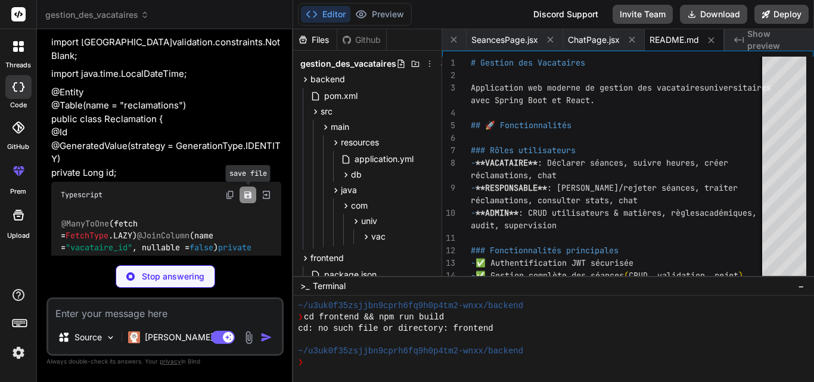
click at [248, 190] on icon "Save file" at bounding box center [248, 195] width 10 height 10
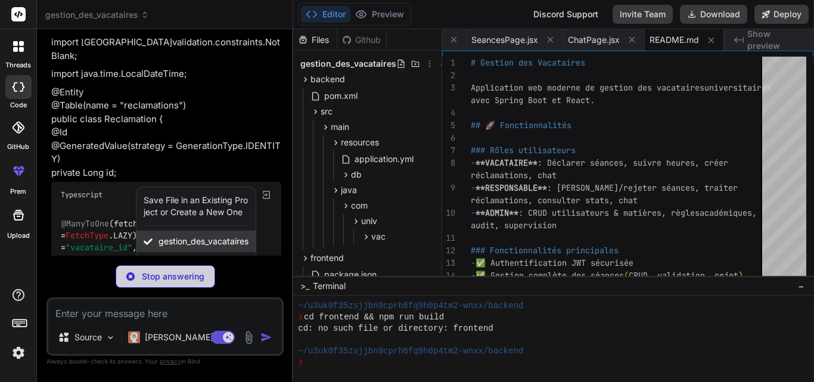
click at [237, 235] on span "gestion_des_vacataires" at bounding box center [203, 241] width 90 height 12
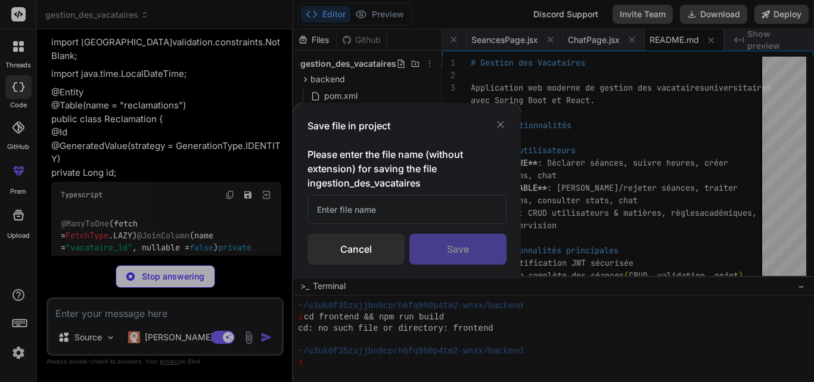
click at [377, 253] on div "Cancel" at bounding box center [355, 249] width 97 height 31
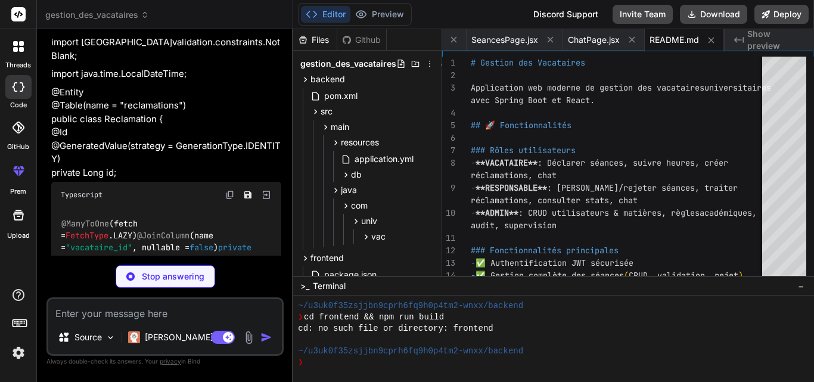
click at [261, 282] on div "Stop answering" at bounding box center [164, 276] width 237 height 23
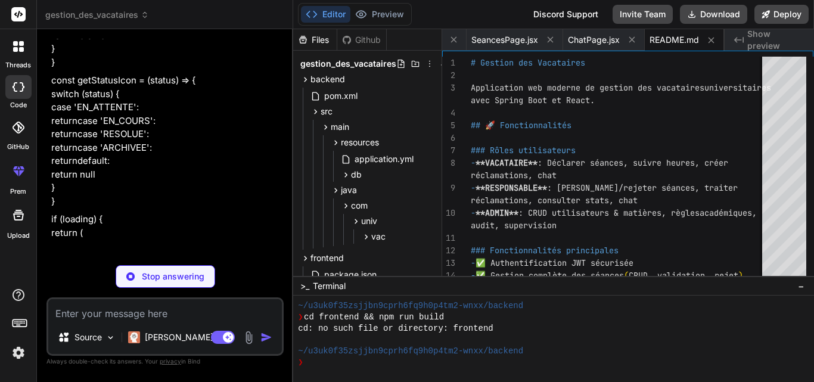
scroll to position [23694, 0]
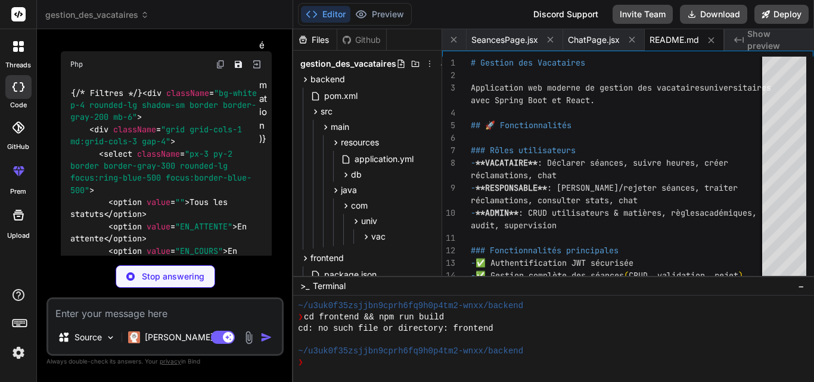
click at [747, 41] on div "Created with Pixso. Show preview" at bounding box center [769, 39] width 89 height 21
click at [756, 41] on span "Show preview" at bounding box center [775, 40] width 57 height 24
click at [736, 43] on icon "Created with Pixso." at bounding box center [739, 40] width 10 height 10
click at [736, 40] on icon "Created with Pixso." at bounding box center [739, 40] width 10 height 10
click at [707, 43] on icon at bounding box center [711, 40] width 10 height 10
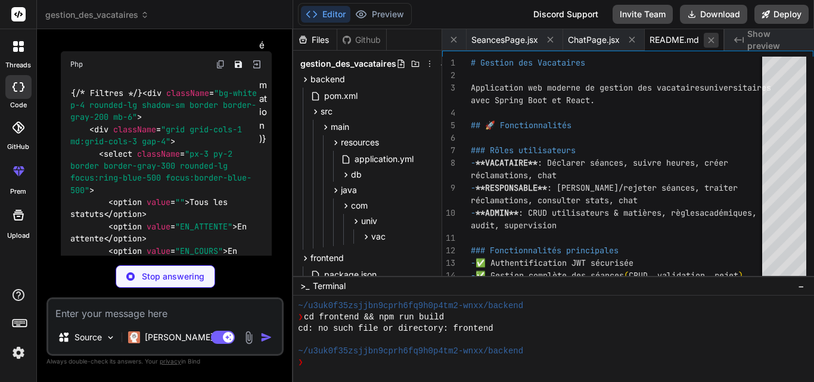
type textarea "x"
type textarea ") } export default ChatPage"
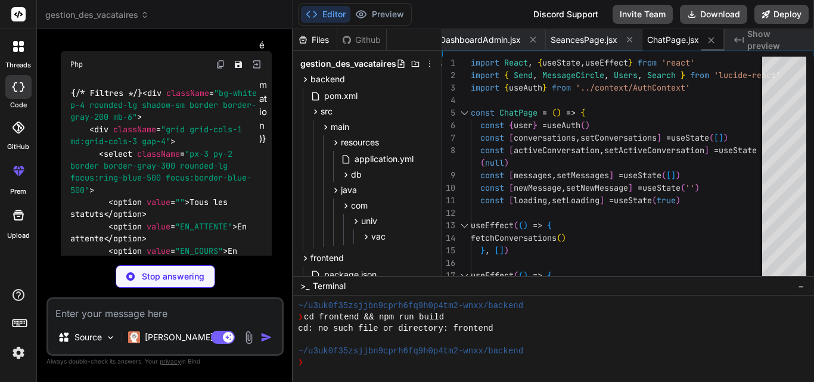
click at [707, 43] on icon at bounding box center [711, 40] width 10 height 10
type textarea "x"
type textarea "</div> )} </div> ) } export default SeancesPage"
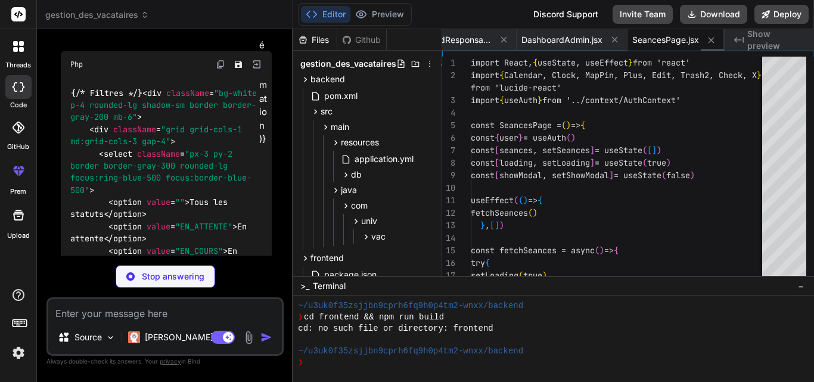
scroll to position [0, 3153]
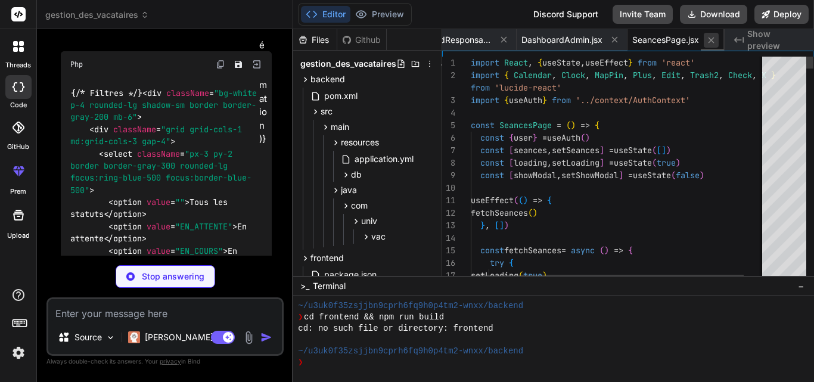
click at [712, 41] on icon at bounding box center [711, 40] width 6 height 6
type textarea "x"
type textarea "</div> </div> </div> </div> ) } export default DashboardAdmin"
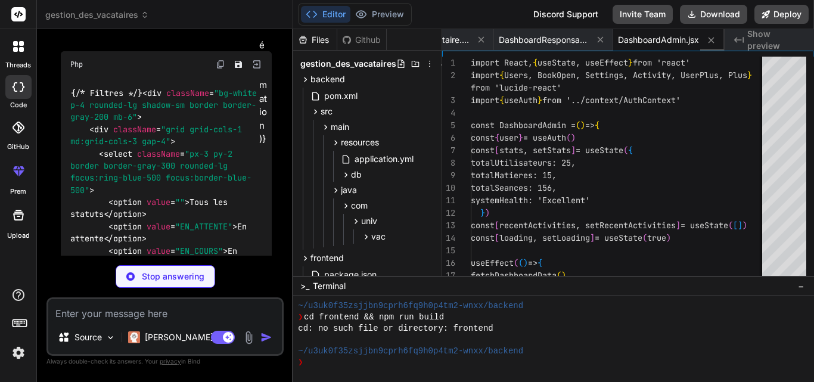
scroll to position [0, 3056]
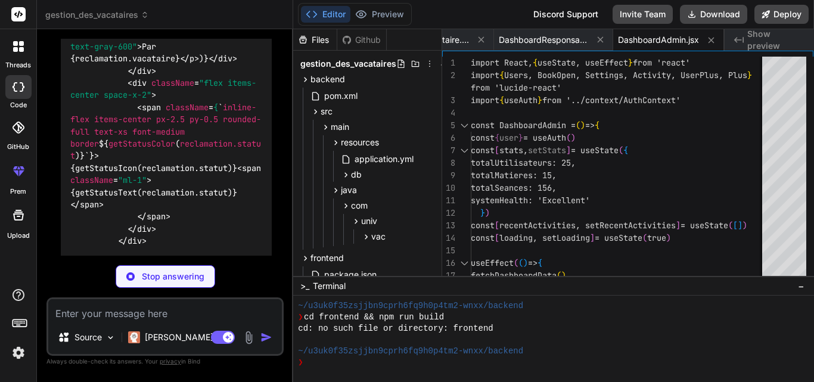
type textarea "x"
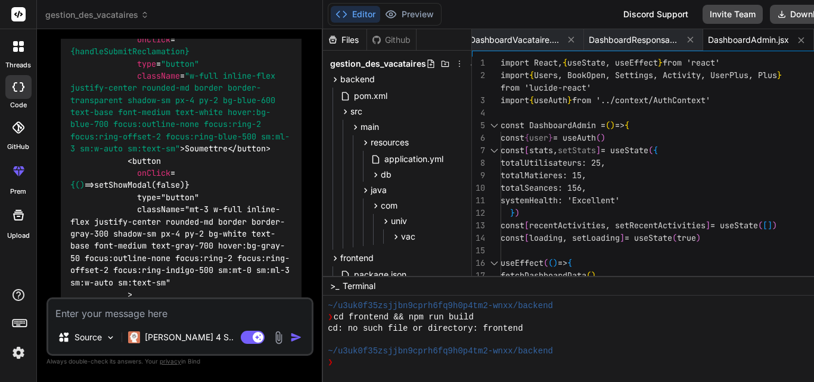
type textarea "} export default DashboardAdmin"
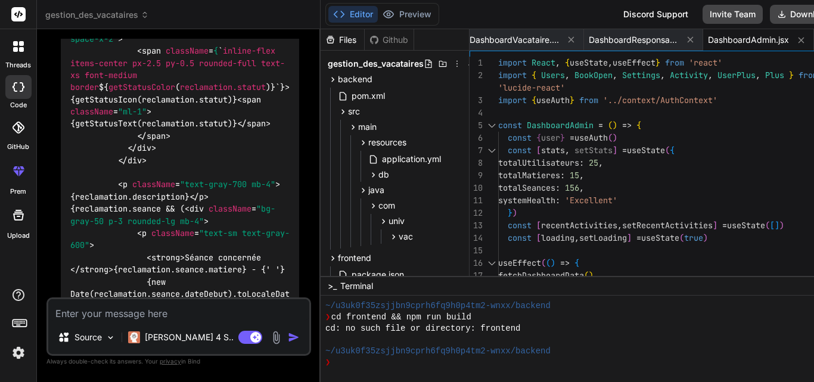
type textarea "x"
type textarea "export default DashboardAdmin"
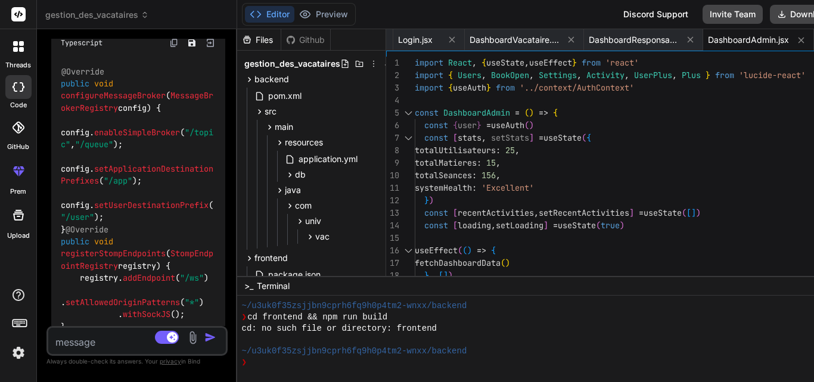
type textarea "x"
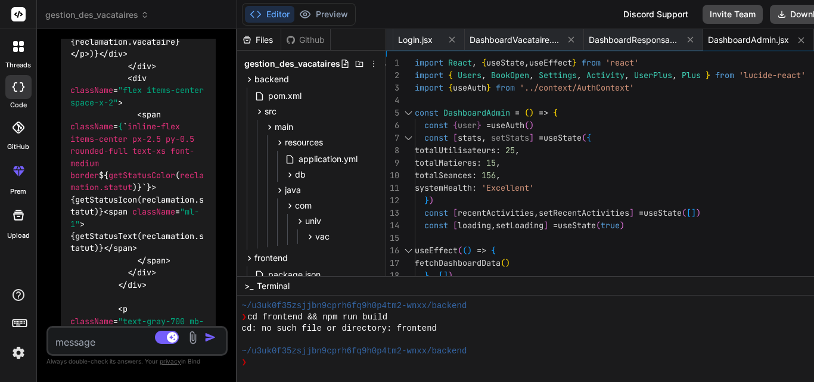
drag, startPoint x: 322, startPoint y: 181, endPoint x: 195, endPoint y: 154, distance: 129.6
click at [188, 156] on div "Bind AI Web Search Created with Pixso. Code Generator You Bind AI 🔹 Project : G…" at bounding box center [137, 205] width 200 height 353
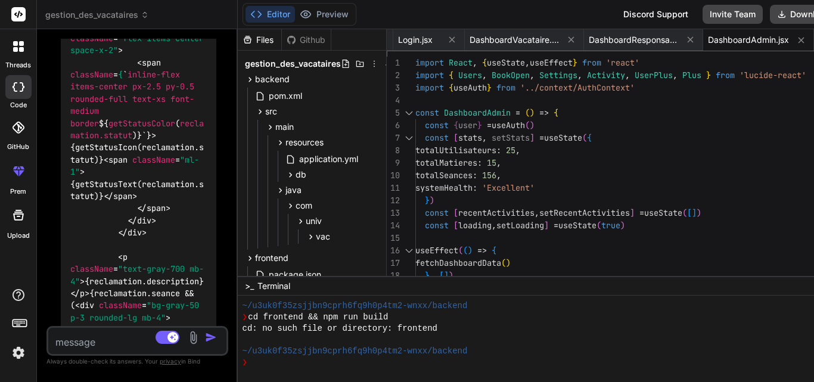
scroll to position [30245, 0]
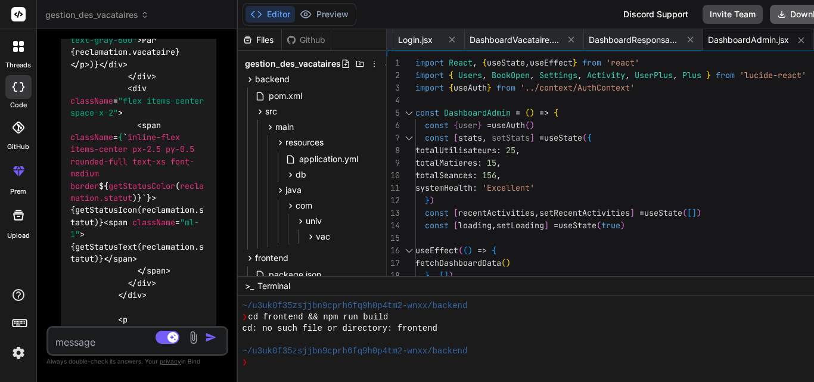
click at [791, 17] on button "Download" at bounding box center [803, 14] width 67 height 19
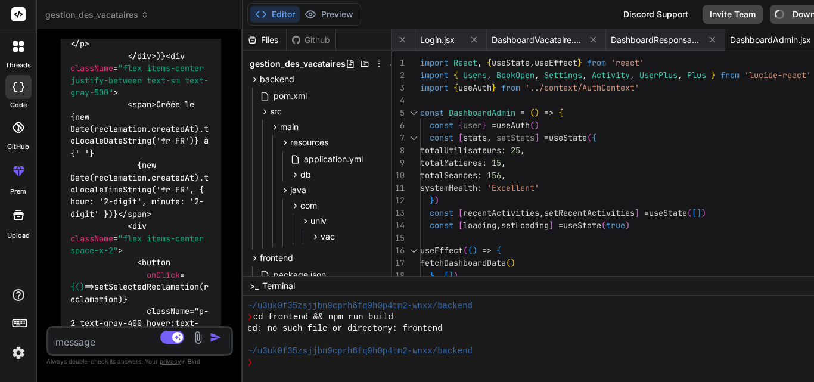
scroll to position [29717, 0]
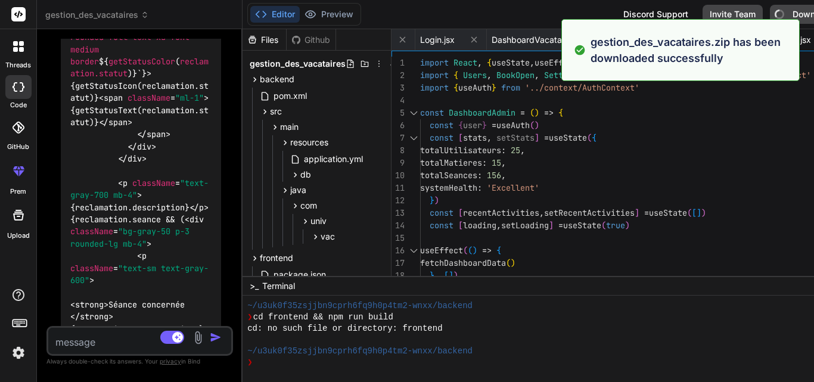
type textarea "x"
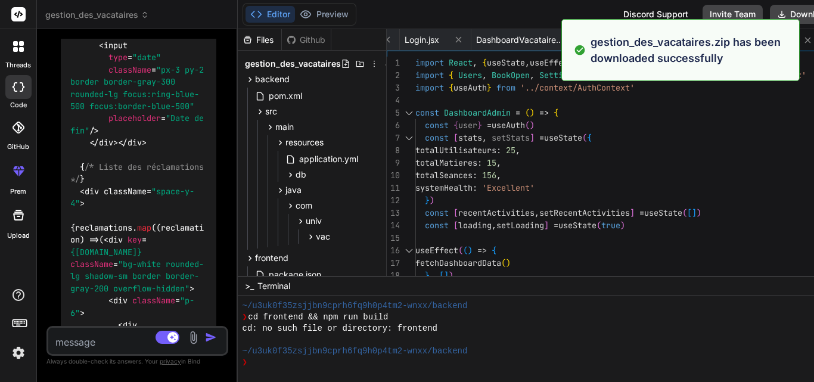
scroll to position [30245, 0]
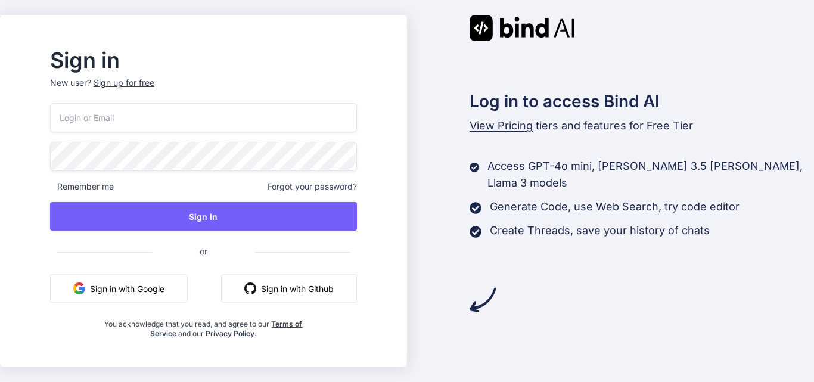
click at [182, 290] on button "Sign in with Google" at bounding box center [119, 288] width 138 height 29
click at [187, 284] on button "Sign in with Google" at bounding box center [119, 288] width 138 height 29
